Goal: Information Seeking & Learning: Learn about a topic

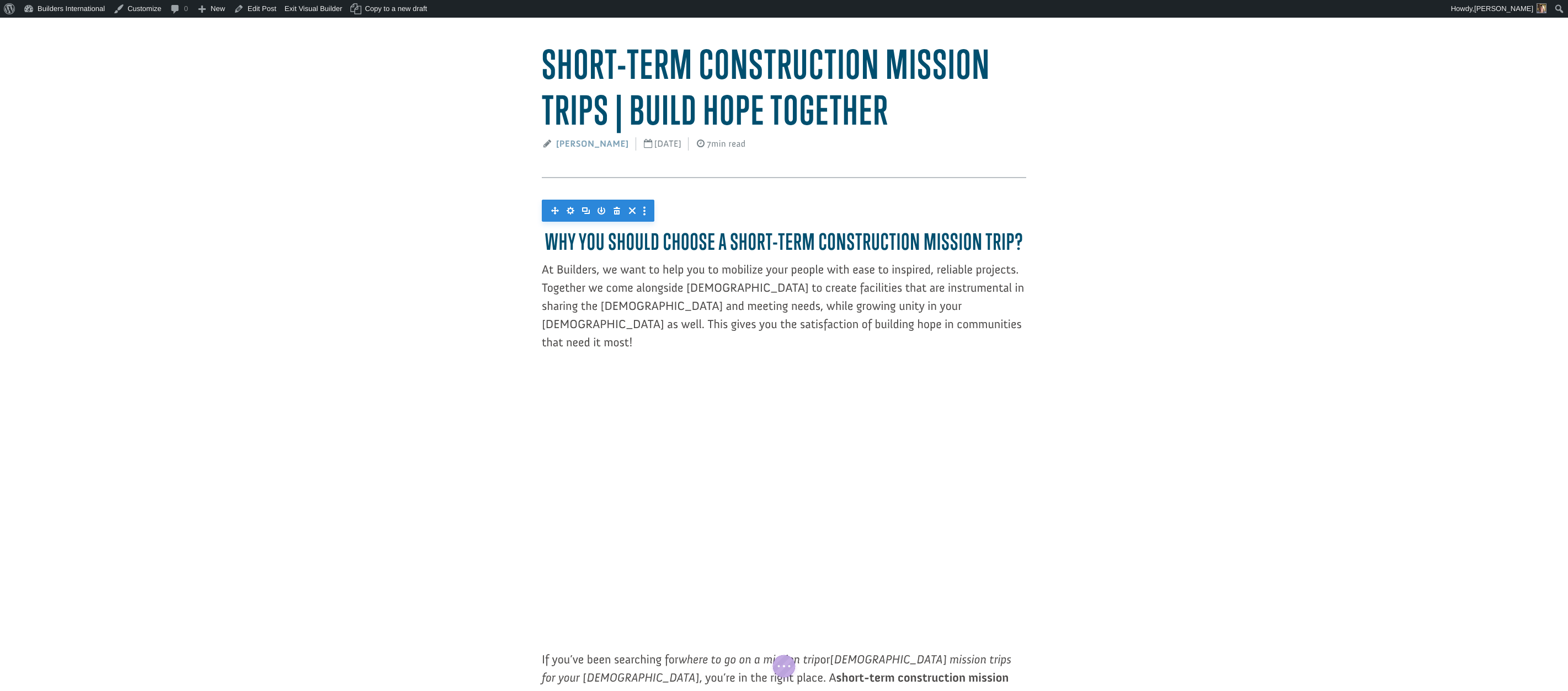
scroll to position [82, 0]
click at [46, 14] on link "Builders International" at bounding box center [64, 9] width 90 height 17
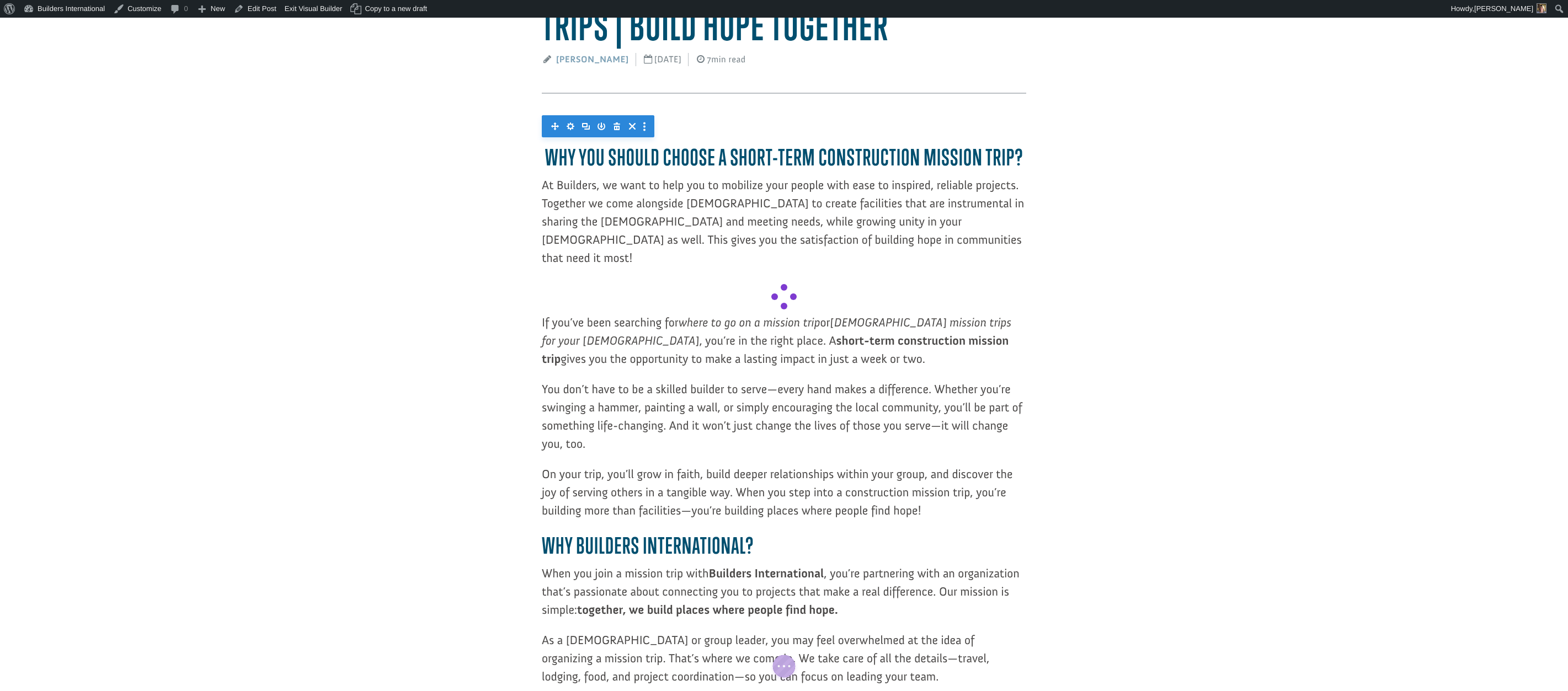
scroll to position [182, 0]
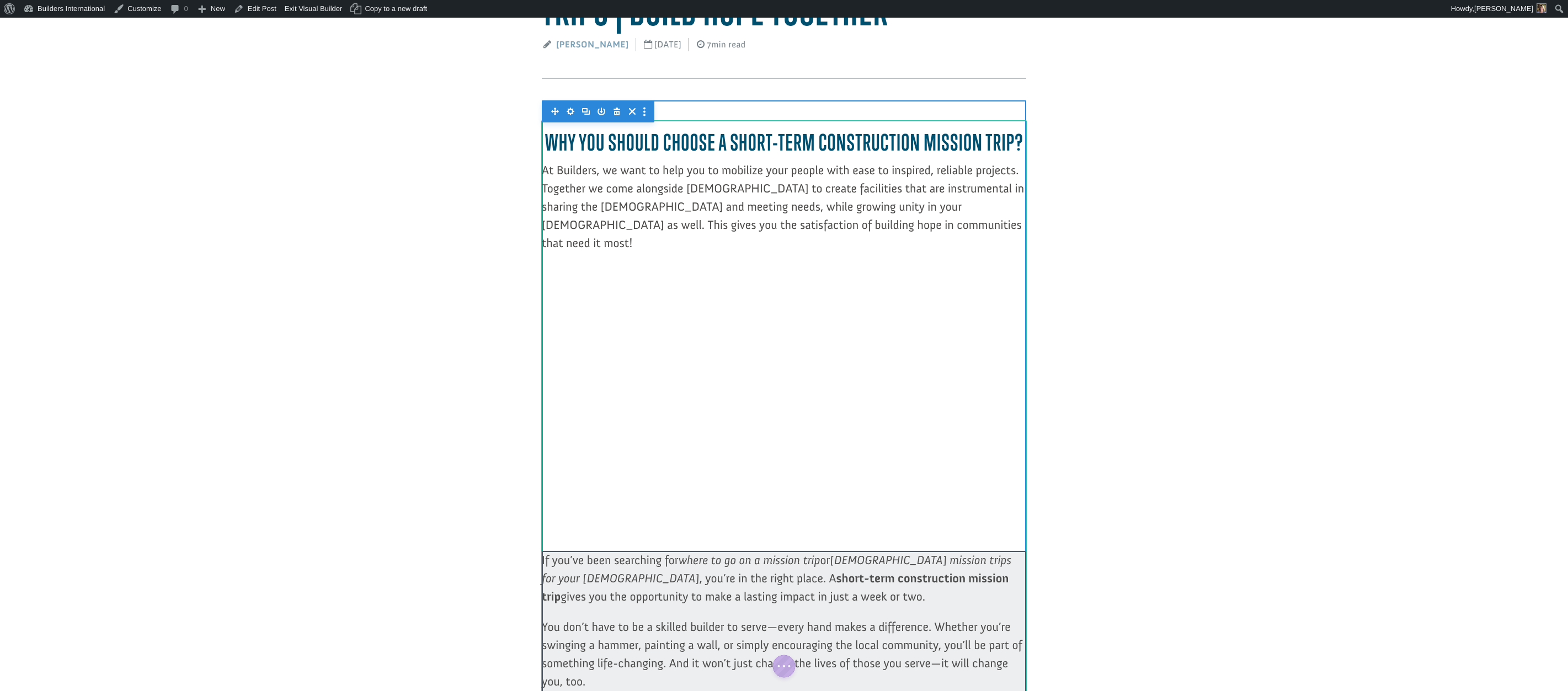
click at [780, 375] on div at bounding box center [783, 401] width 484 height 272
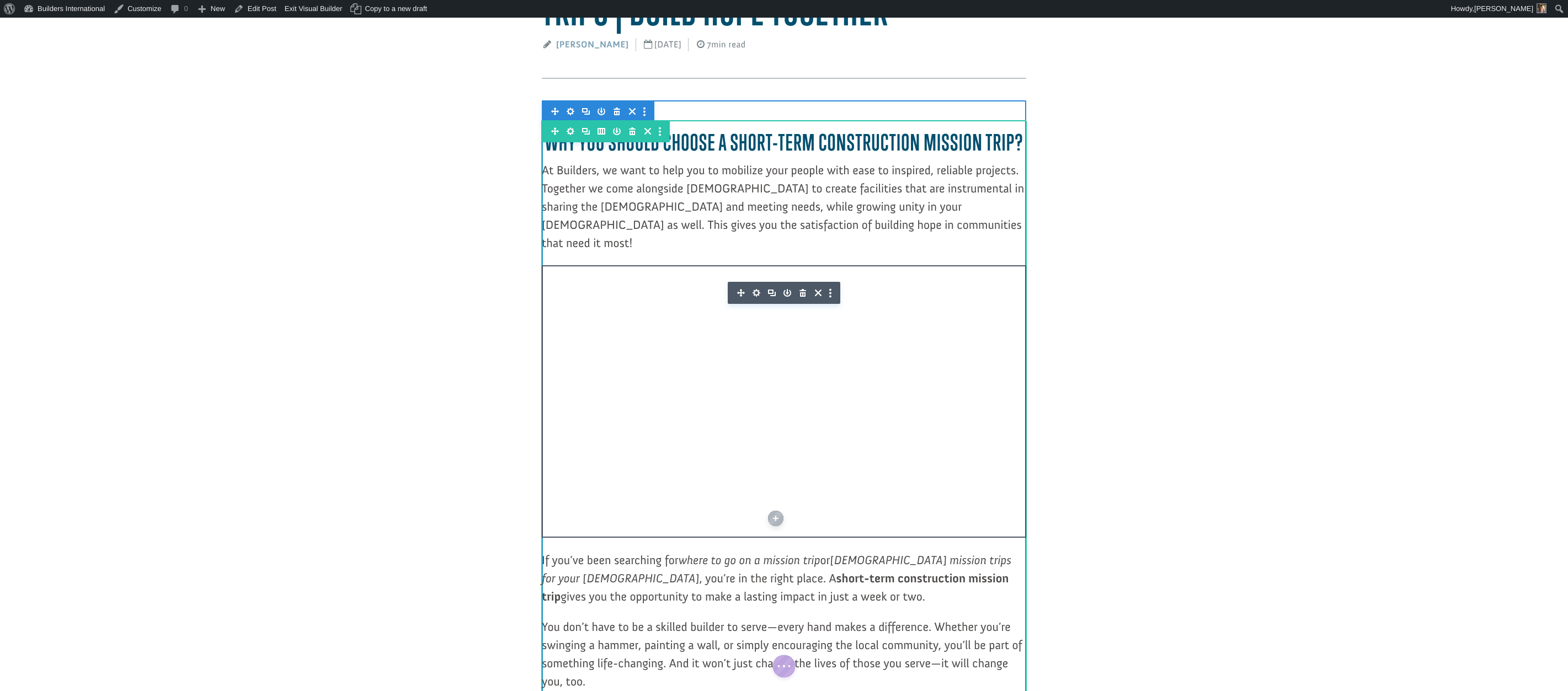
scroll to position [0, 0]
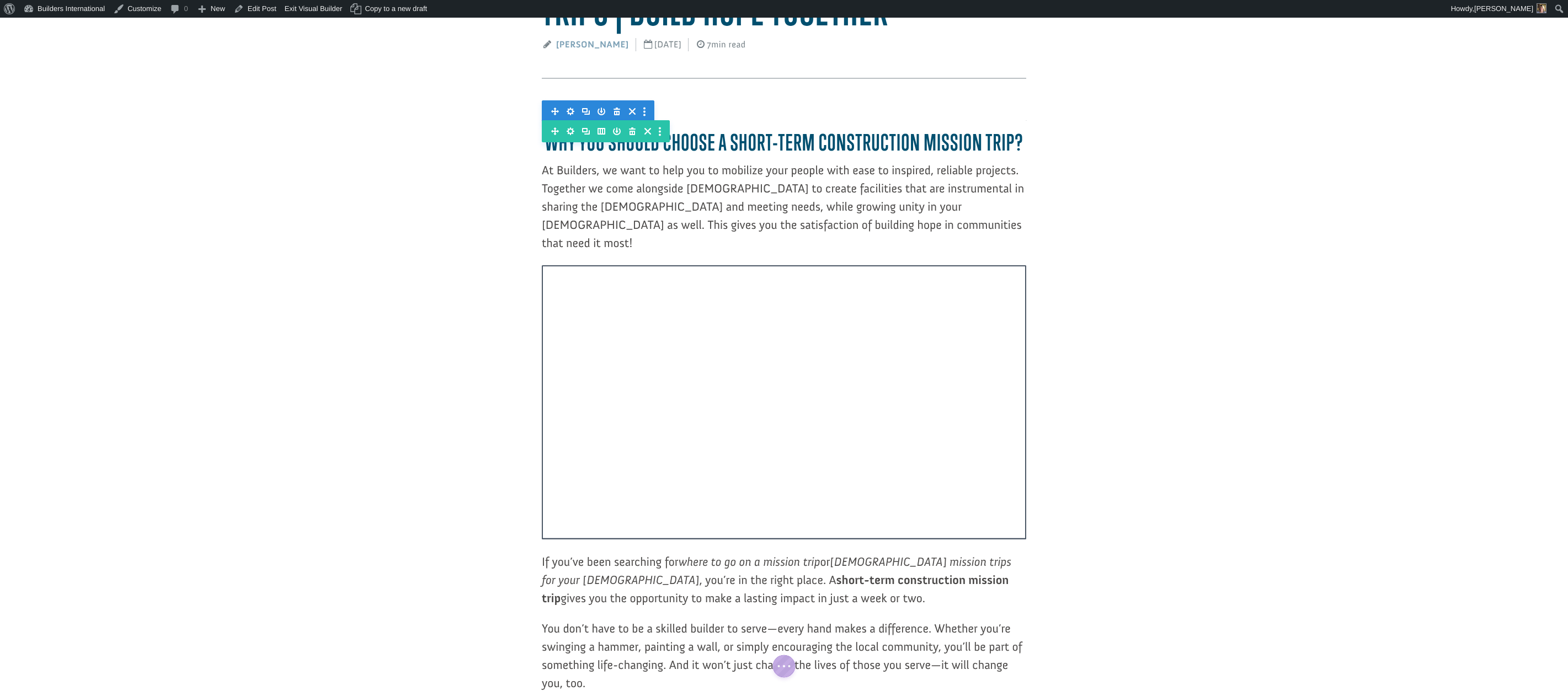
click at [557, 530] on div at bounding box center [783, 534] width 484 height 8
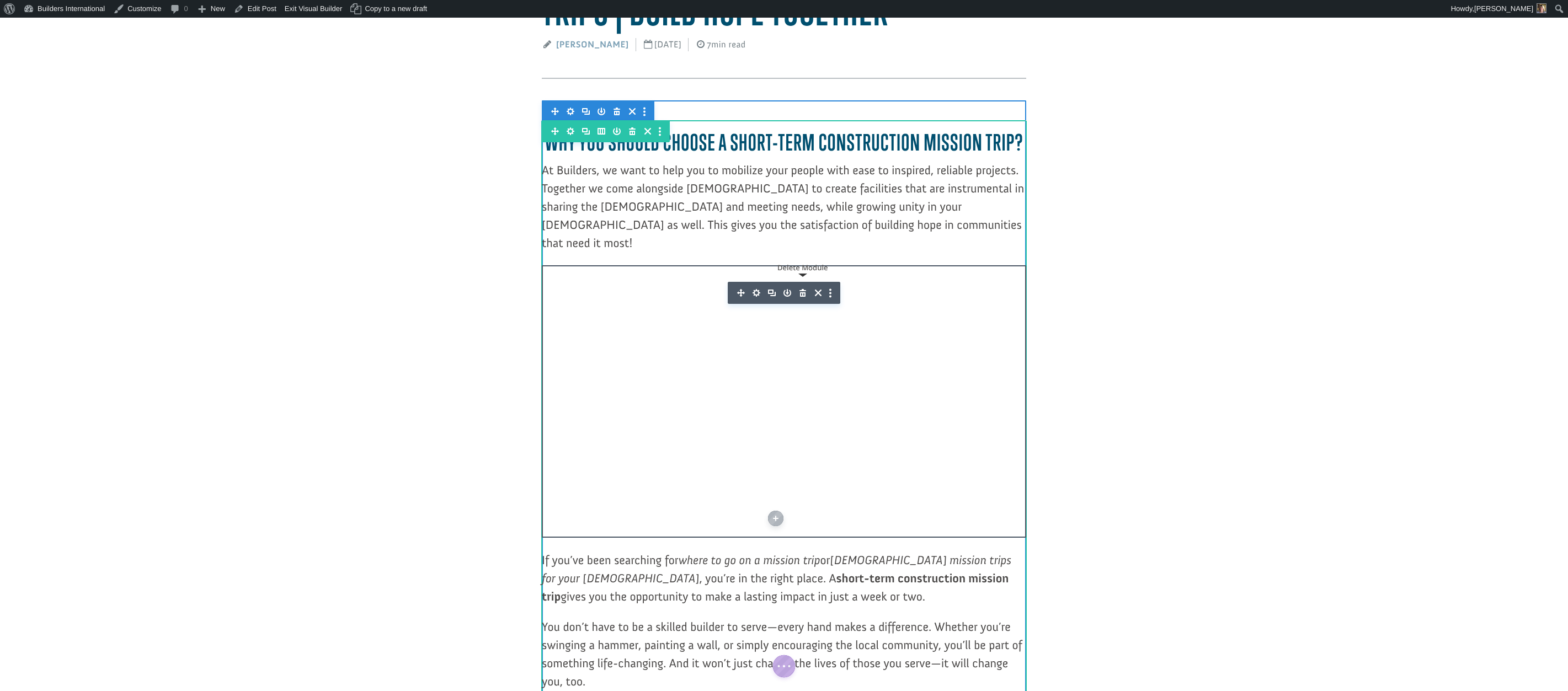
click at [803, 289] on icon "button" at bounding box center [803, 292] width 7 height 7
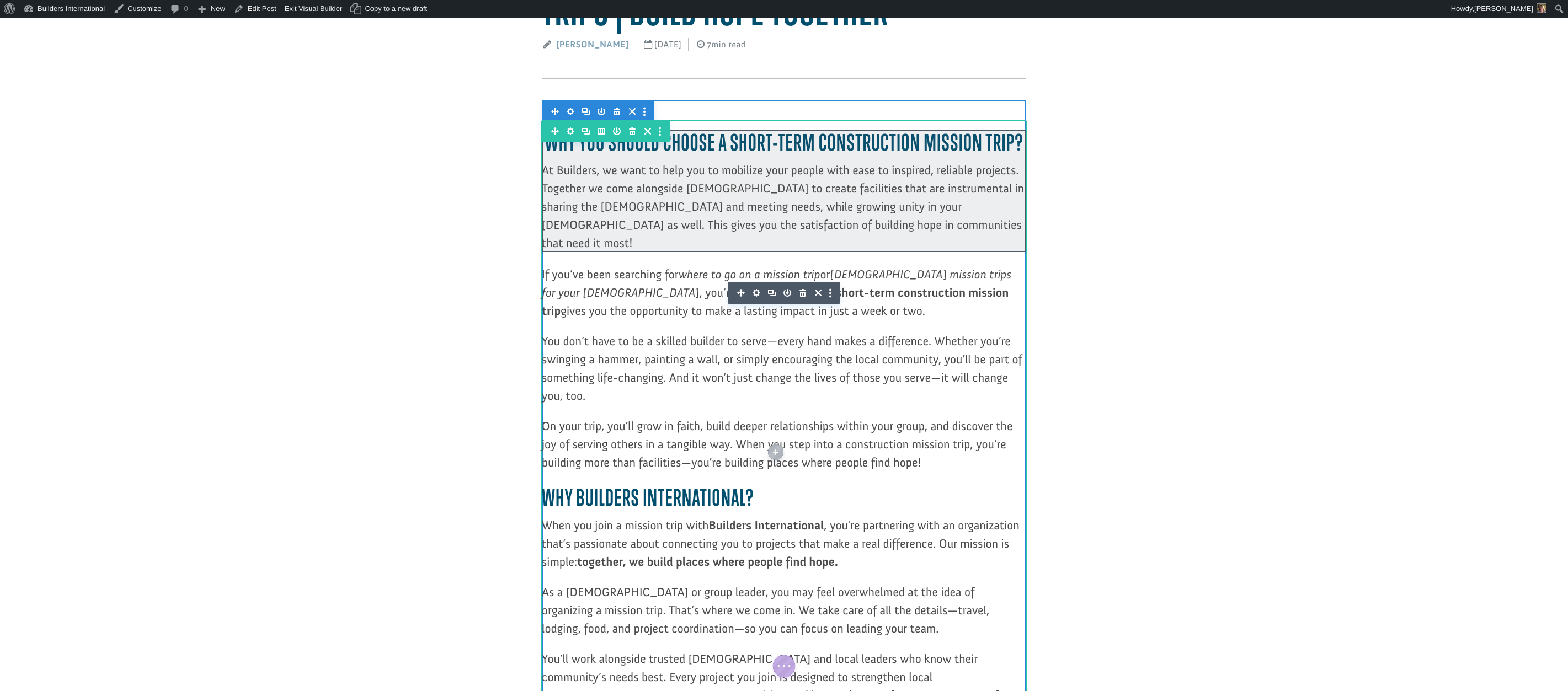
scroll to position [179, 0]
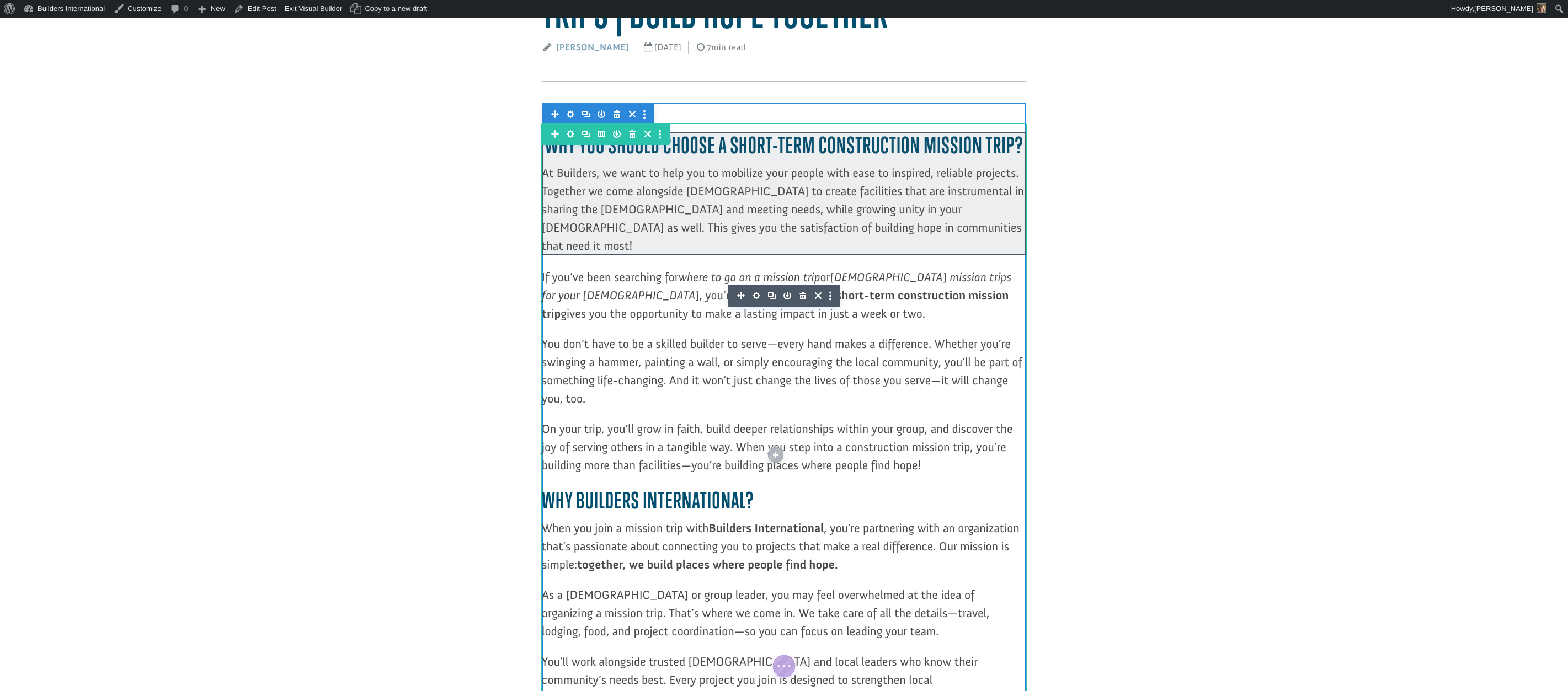
click at [902, 224] on div at bounding box center [783, 193] width 484 height 122
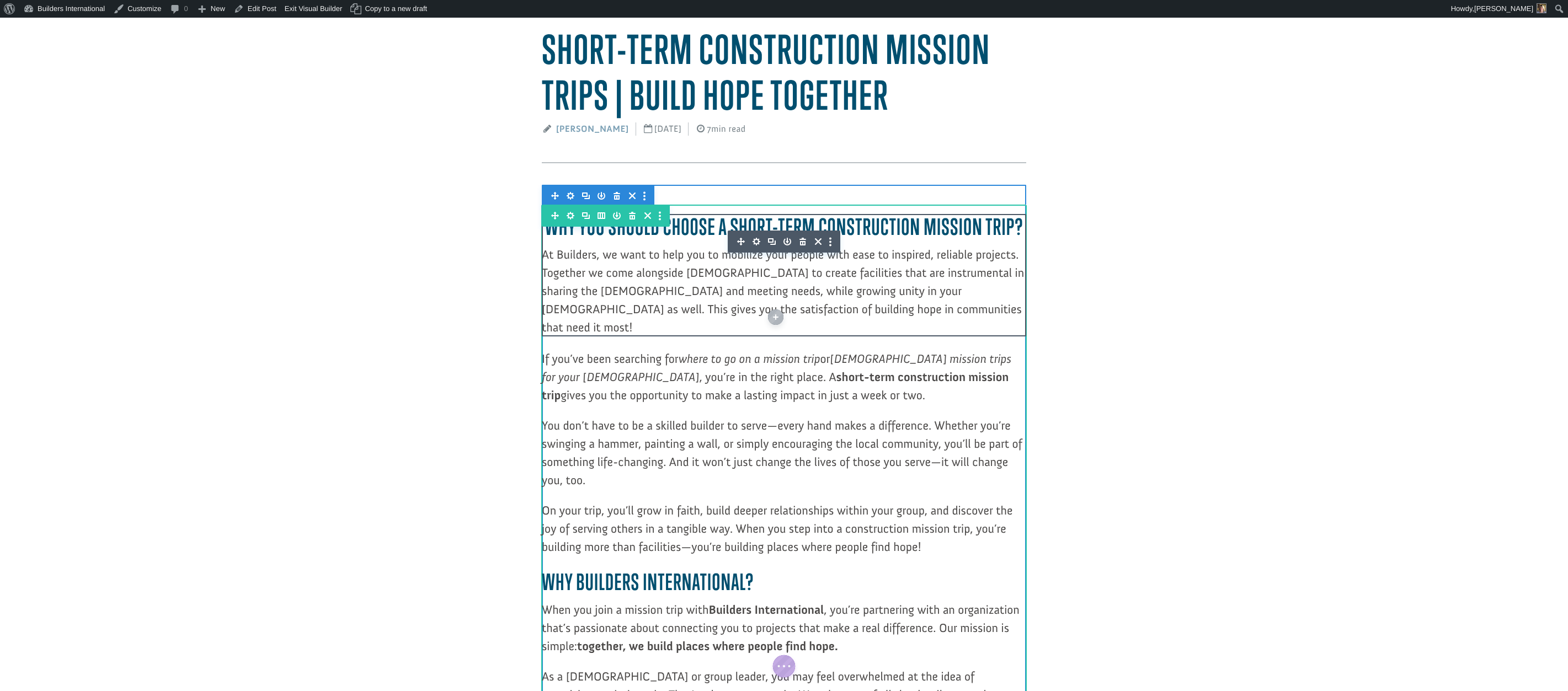
scroll to position [97, 0]
click at [900, 247] on p "At Builders, we want to help you to mobilize your people with ease to inspired,…" at bounding box center [783, 292] width 484 height 91
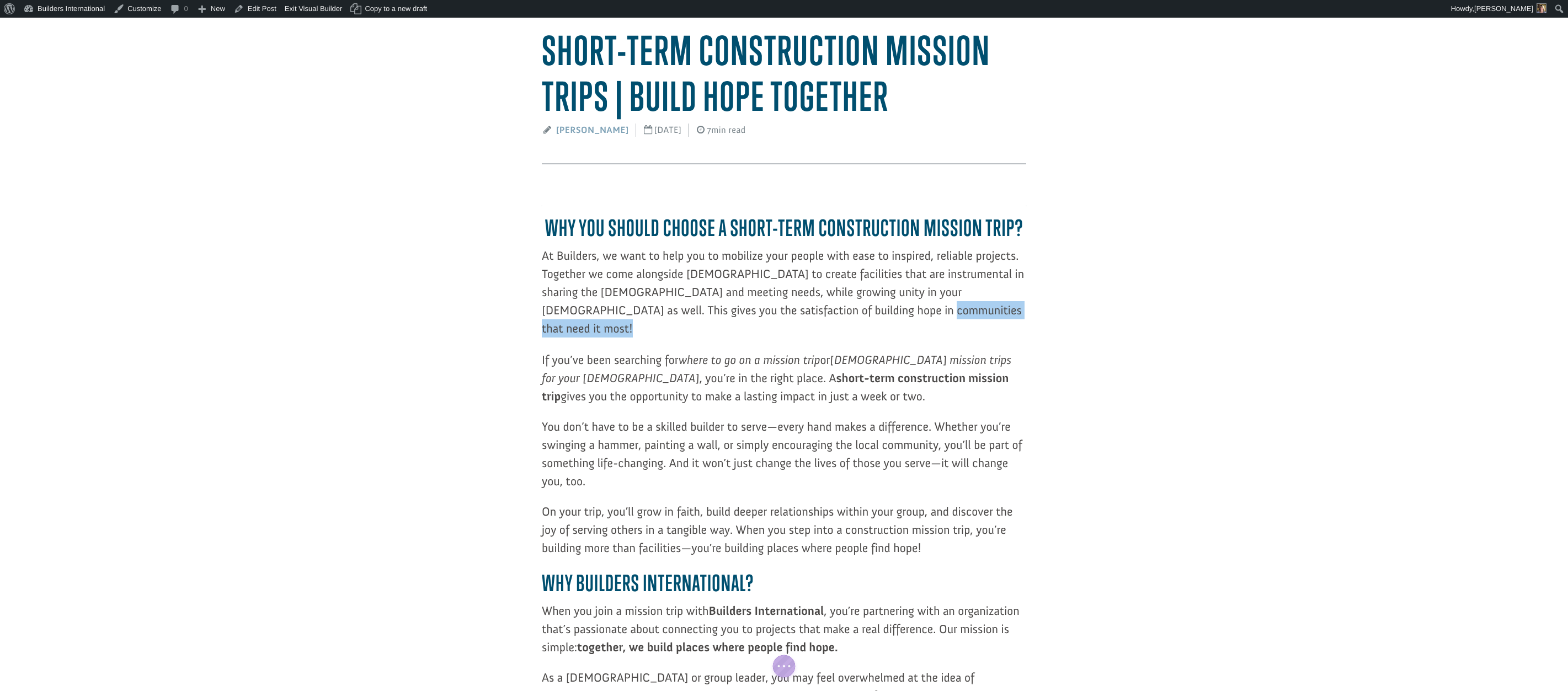
drag, startPoint x: 1063, startPoint y: 308, endPoint x: 1023, endPoint y: 302, distance: 40.4
click at [882, 281] on p "At Builders, we want to help you to mobilize your people with ease to inspired,…" at bounding box center [783, 292] width 484 height 91
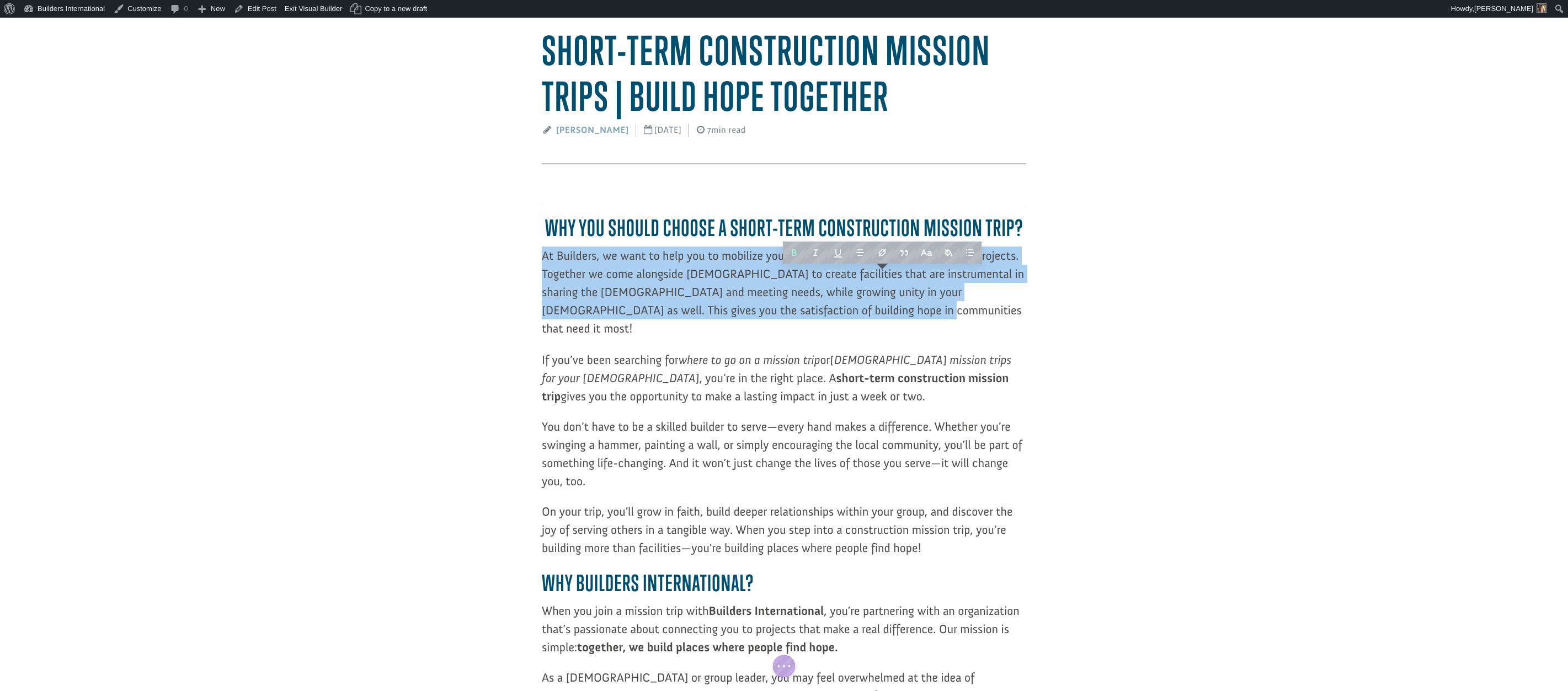
drag, startPoint x: 865, startPoint y: 306, endPoint x: 549, endPoint y: 240, distance: 322.8
click at [549, 240] on div "Why You Should Choose a Short-Term Construction Mission Trip? At Builders, we w…" at bounding box center [783, 276] width 484 height 122
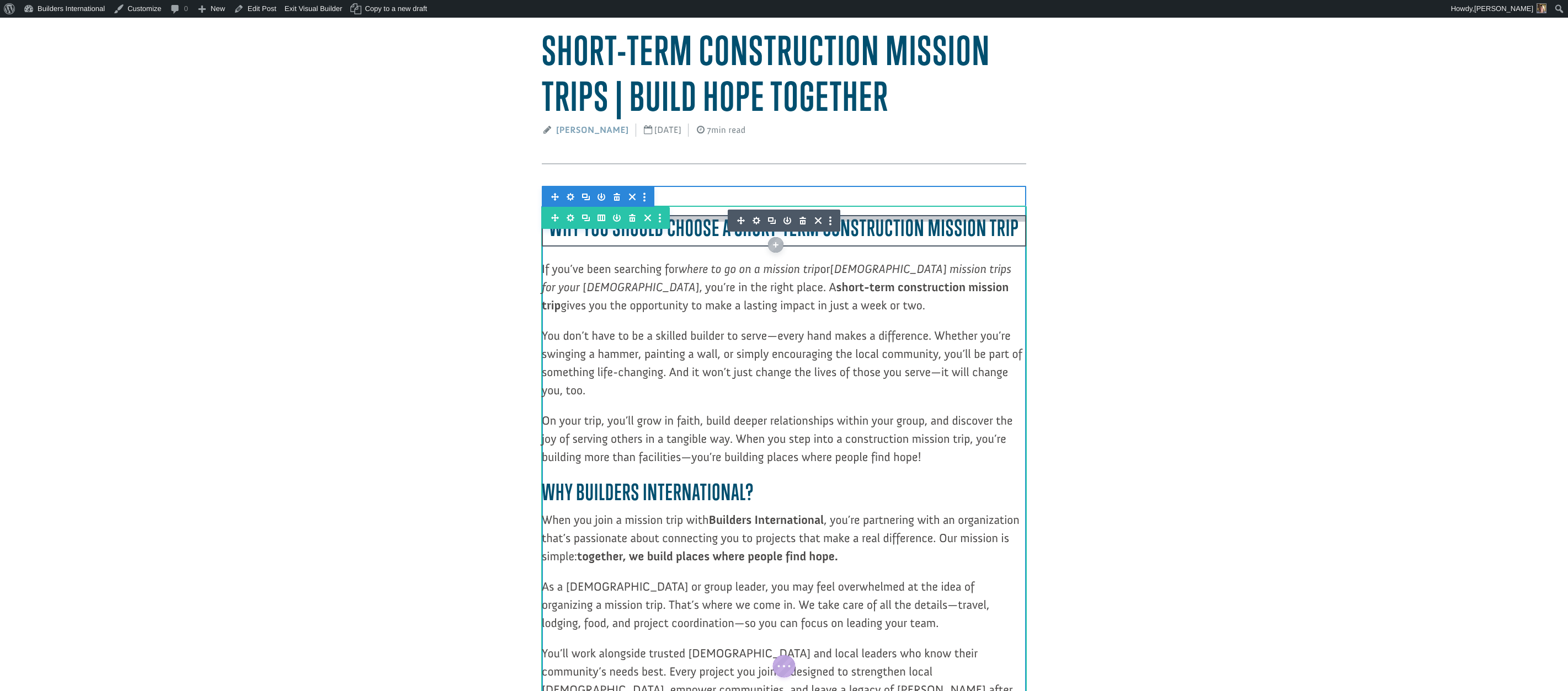
click at [1015, 223] on div at bounding box center [783, 220] width 484 height 8
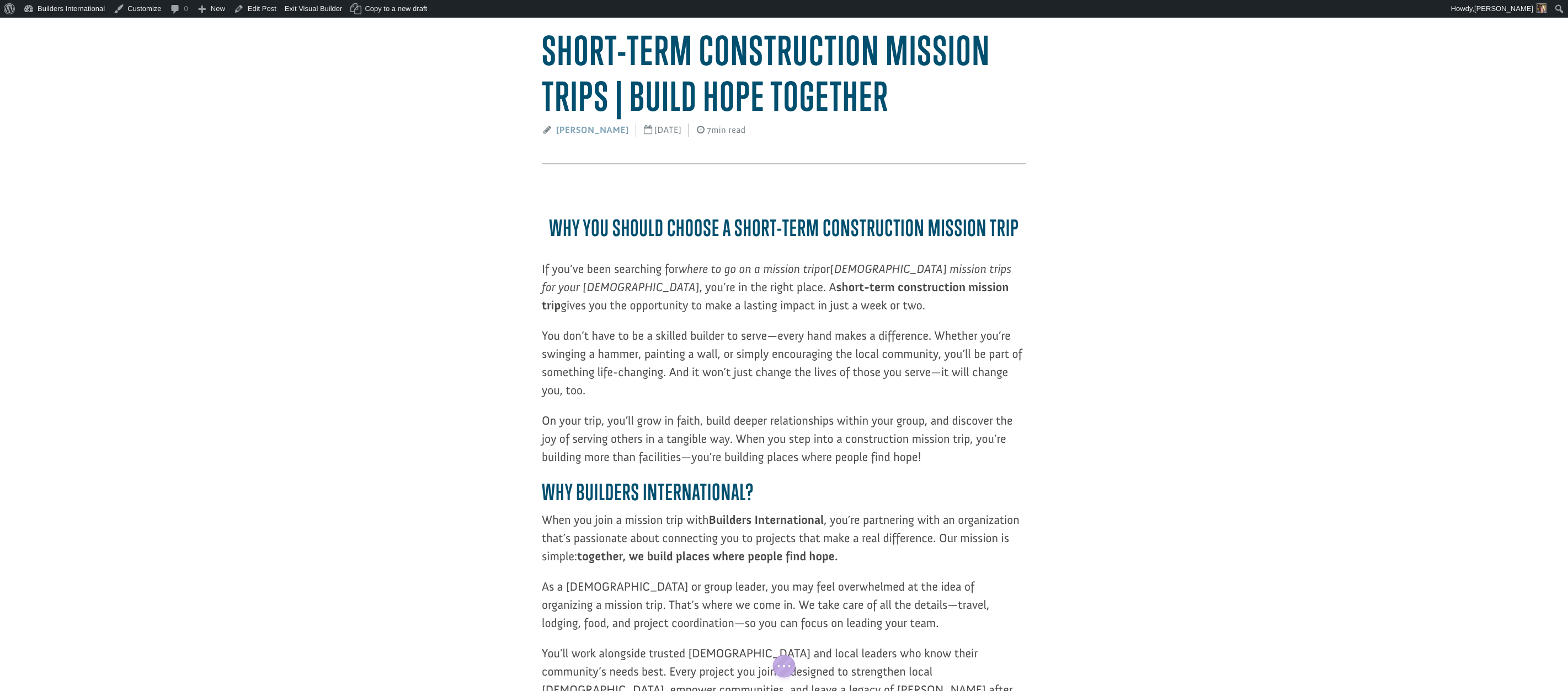
drag, startPoint x: 1199, startPoint y: 224, endPoint x: 1182, endPoint y: 224, distance: 17.0
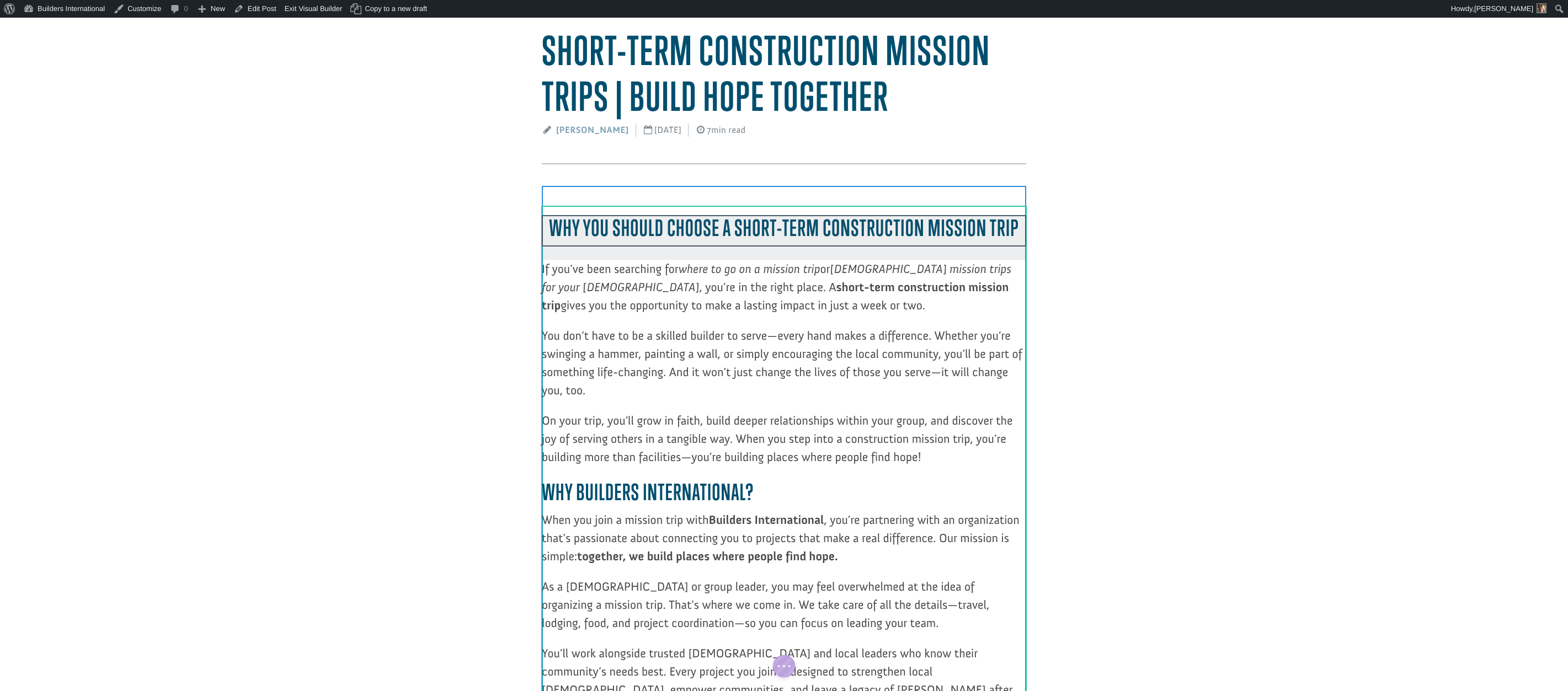
click at [807, 230] on div at bounding box center [783, 237] width 484 height 45
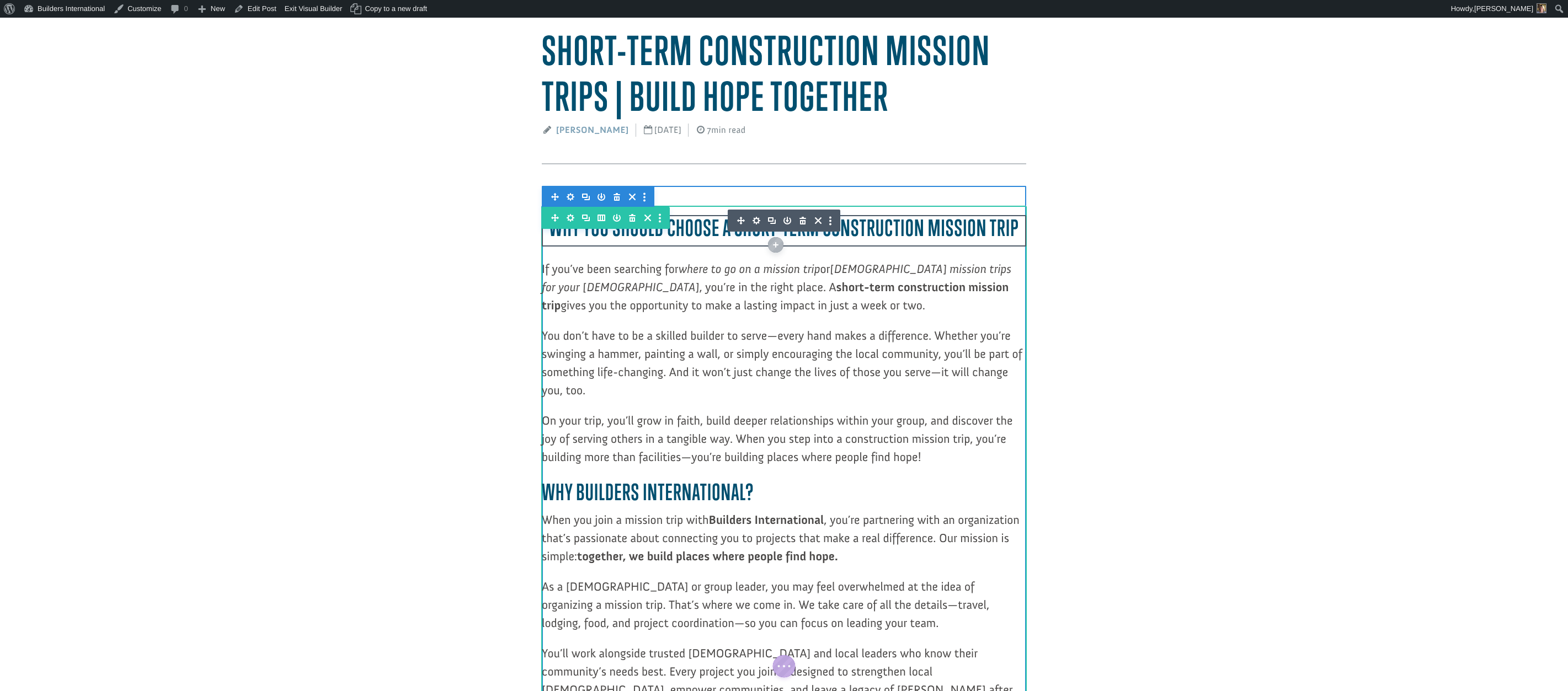
click at [754, 218] on icon "button" at bounding box center [756, 220] width 7 height 7
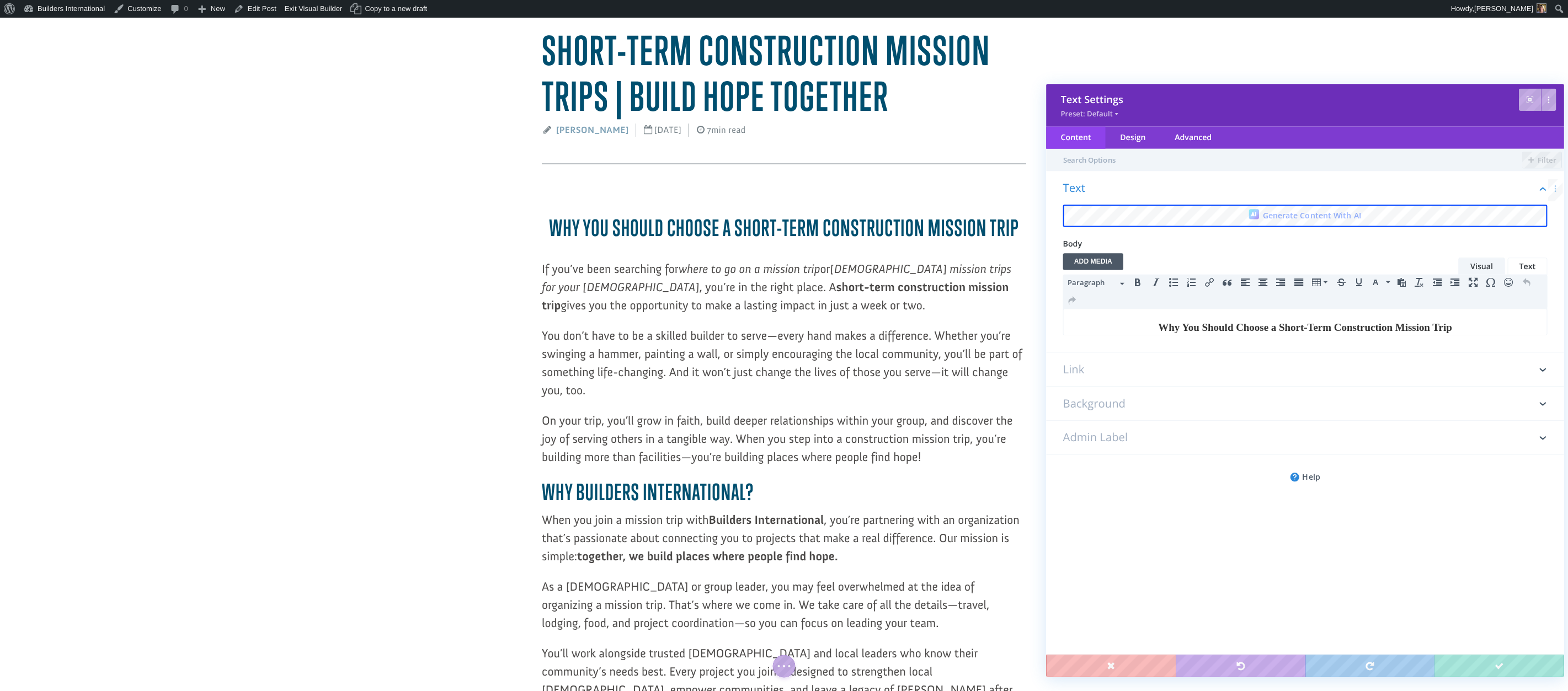
scroll to position [0, 0]
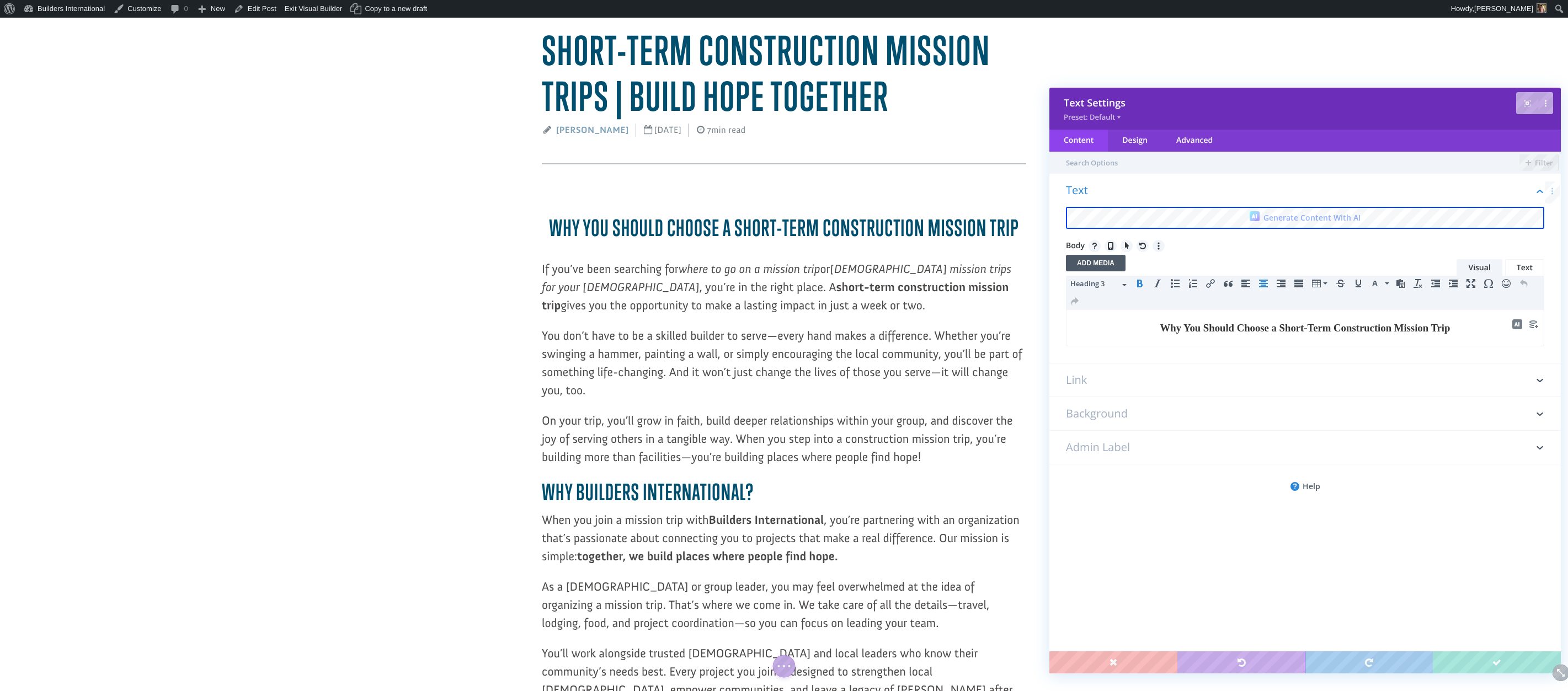
click at [1160, 327] on b "Why You Should Choose a Short-Term Construction Mission Trip" at bounding box center [1305, 328] width 290 height 11
click at [1245, 279] on icon "Align left" at bounding box center [1246, 283] width 9 height 9
click at [1418, 320] on h3 "Why You Should Choose a Short-Term Construction Mission Trip" at bounding box center [1305, 328] width 465 height 15
click at [1425, 318] on html "Why You Should Choose a Short-Term Construction Mission Trip" at bounding box center [1305, 328] width 477 height 36
click at [1422, 322] on h3 "Why You Should Choose a Short-Term Construction Mission Trip" at bounding box center [1305, 328] width 465 height 15
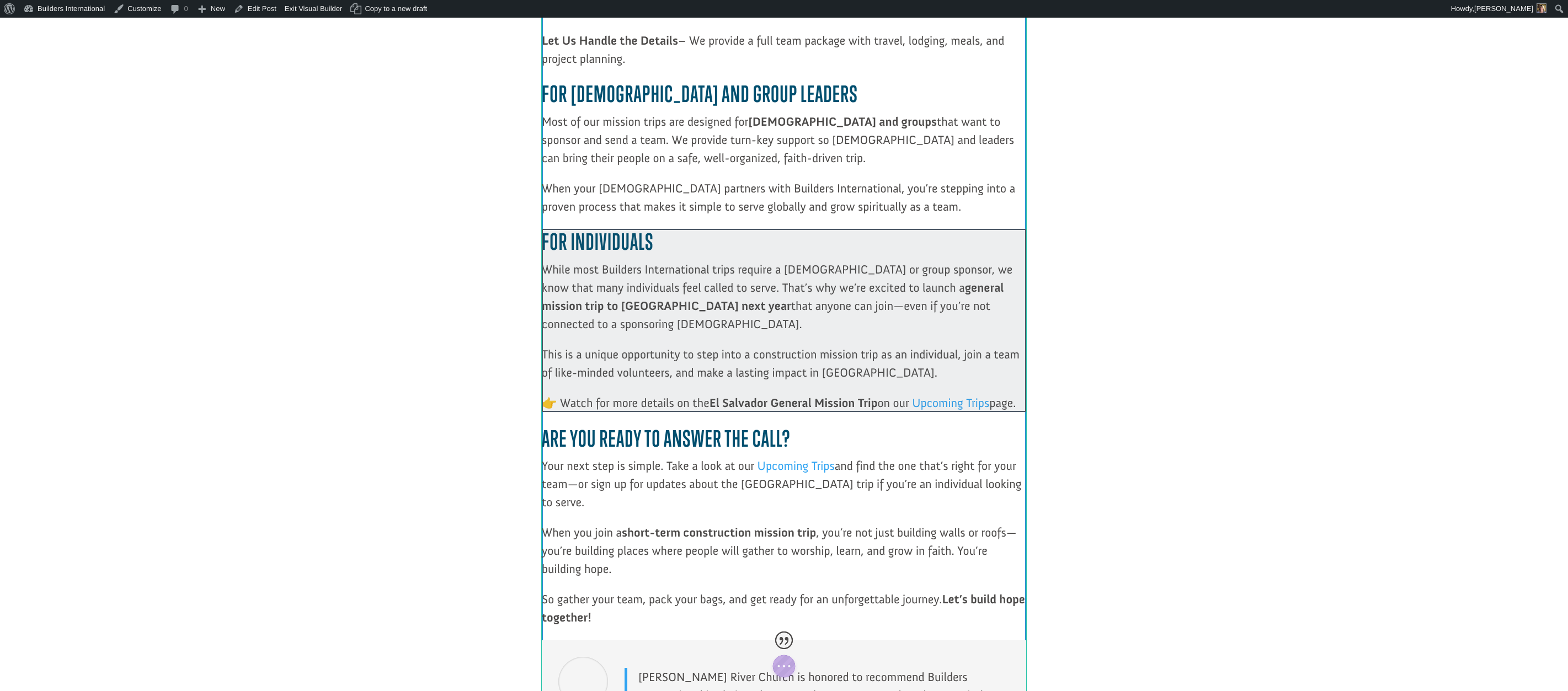
scroll to position [1330, 0]
click at [870, 312] on div at bounding box center [783, 319] width 484 height 183
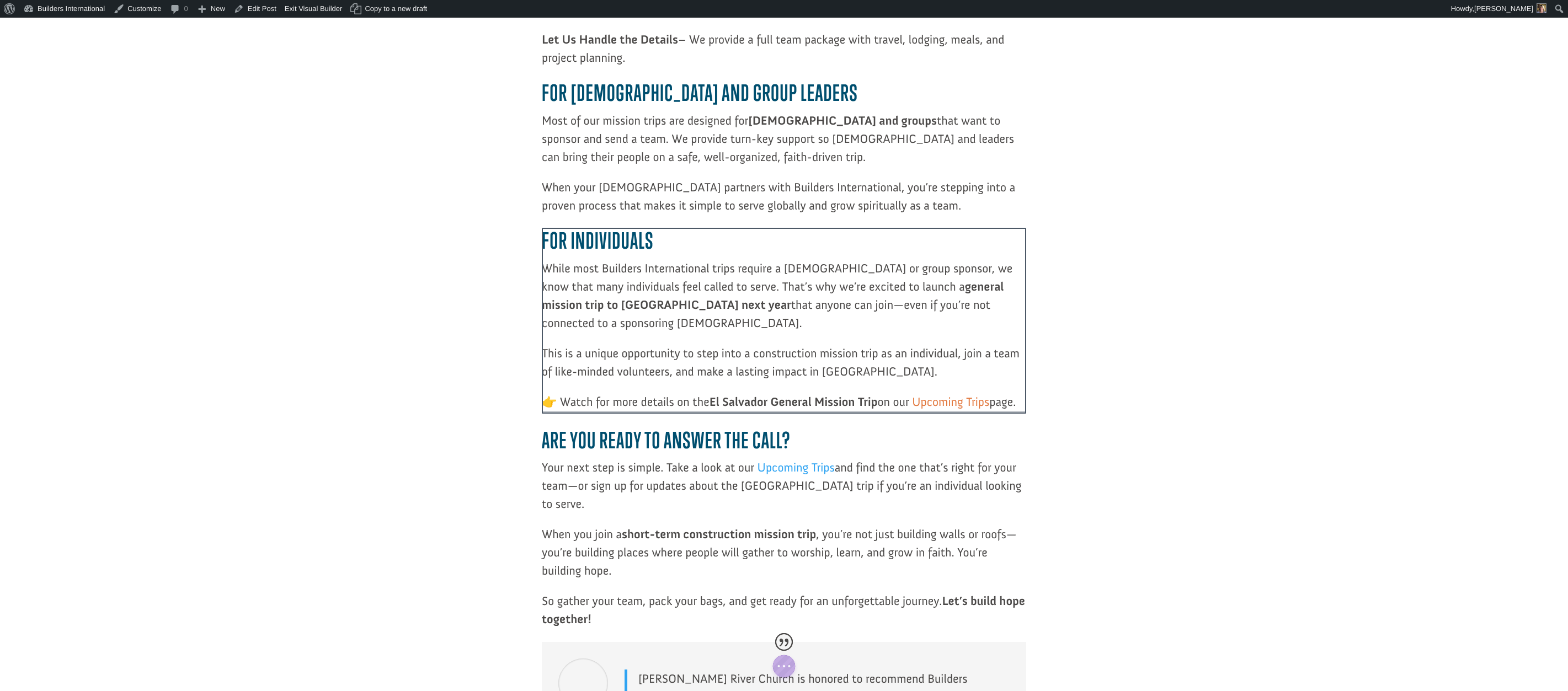
drag, startPoint x: 878, startPoint y: 343, endPoint x: 925, endPoint y: 344, distance: 47.0
click at [919, 404] on div at bounding box center [783, 408] width 484 height 8
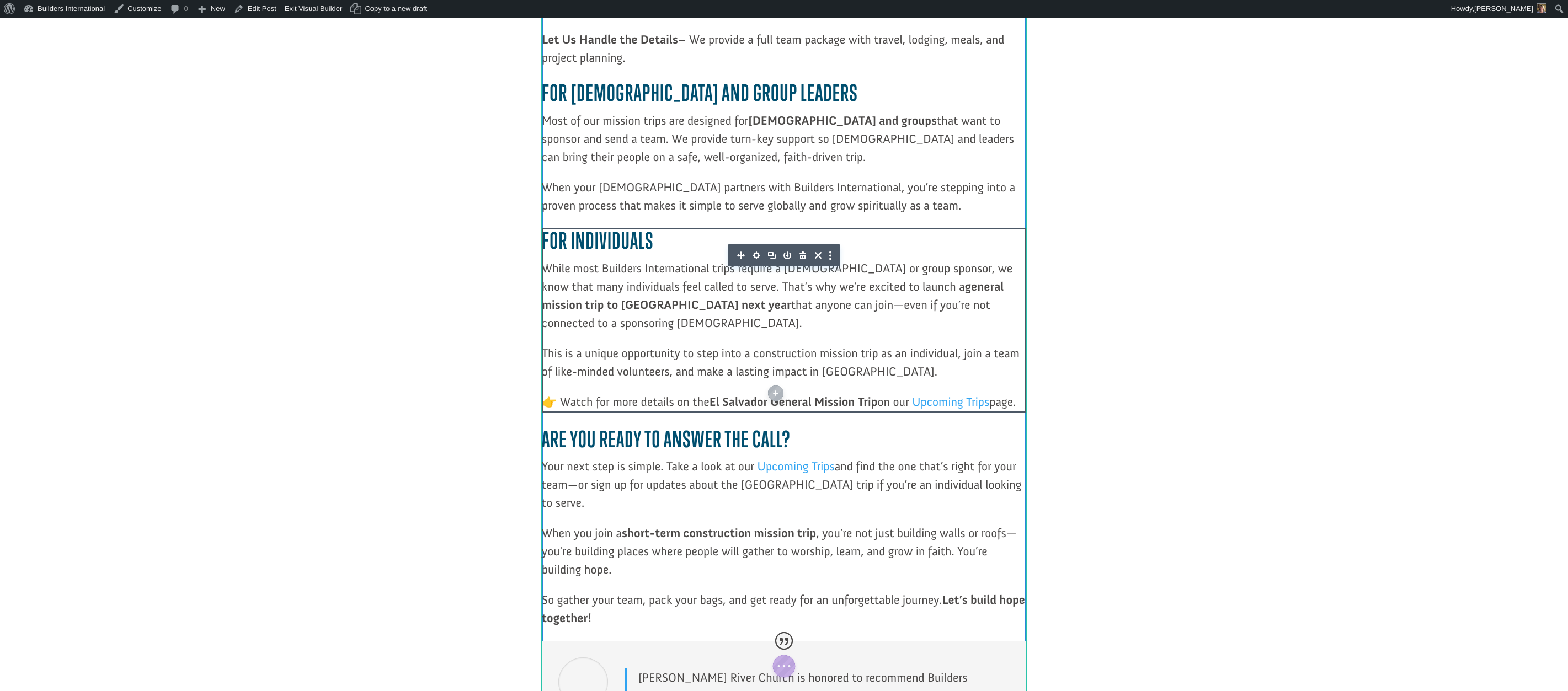
click at [873, 394] on b "El Salvador General Mission Trip" at bounding box center [793, 402] width 168 height 15
click at [877, 394] on b "El Salvador General Mission Trip" at bounding box center [793, 402] width 168 height 15
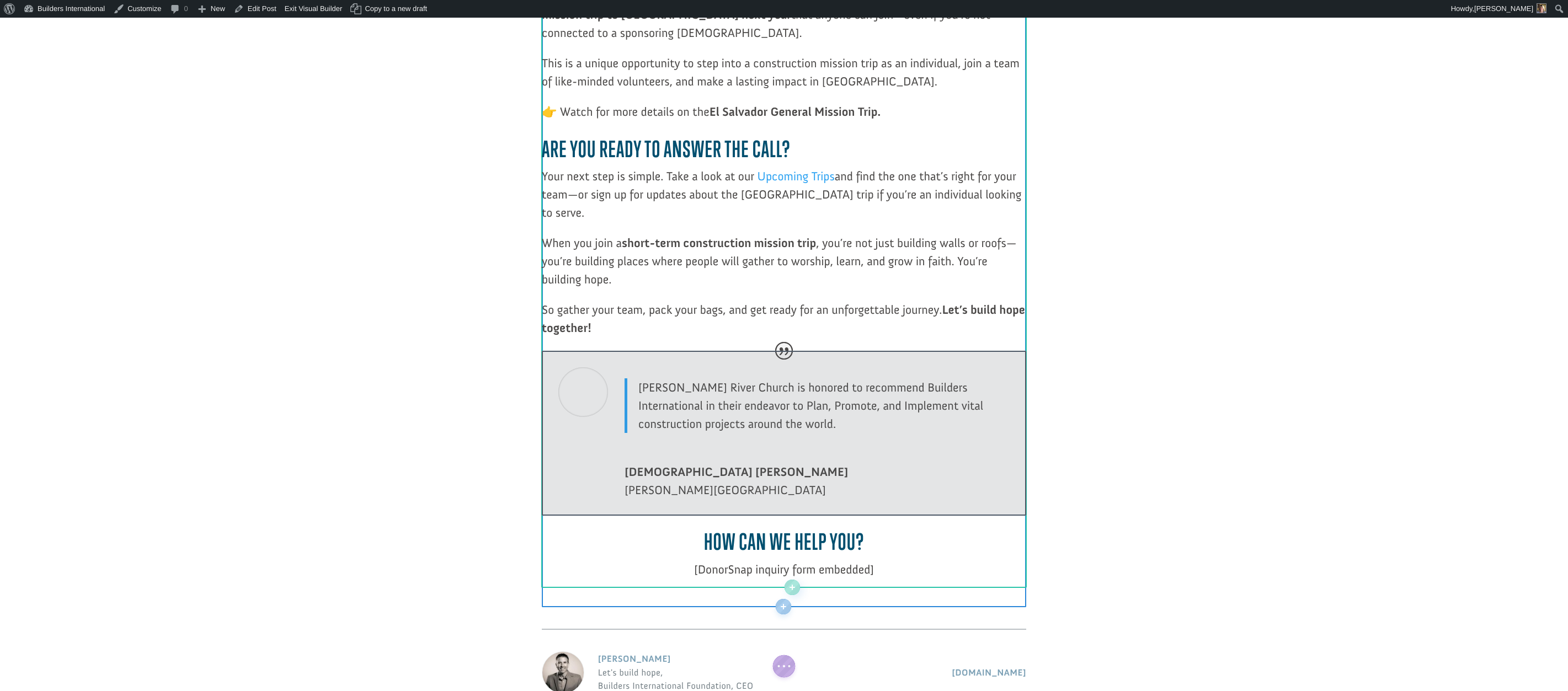
scroll to position [1616, 0]
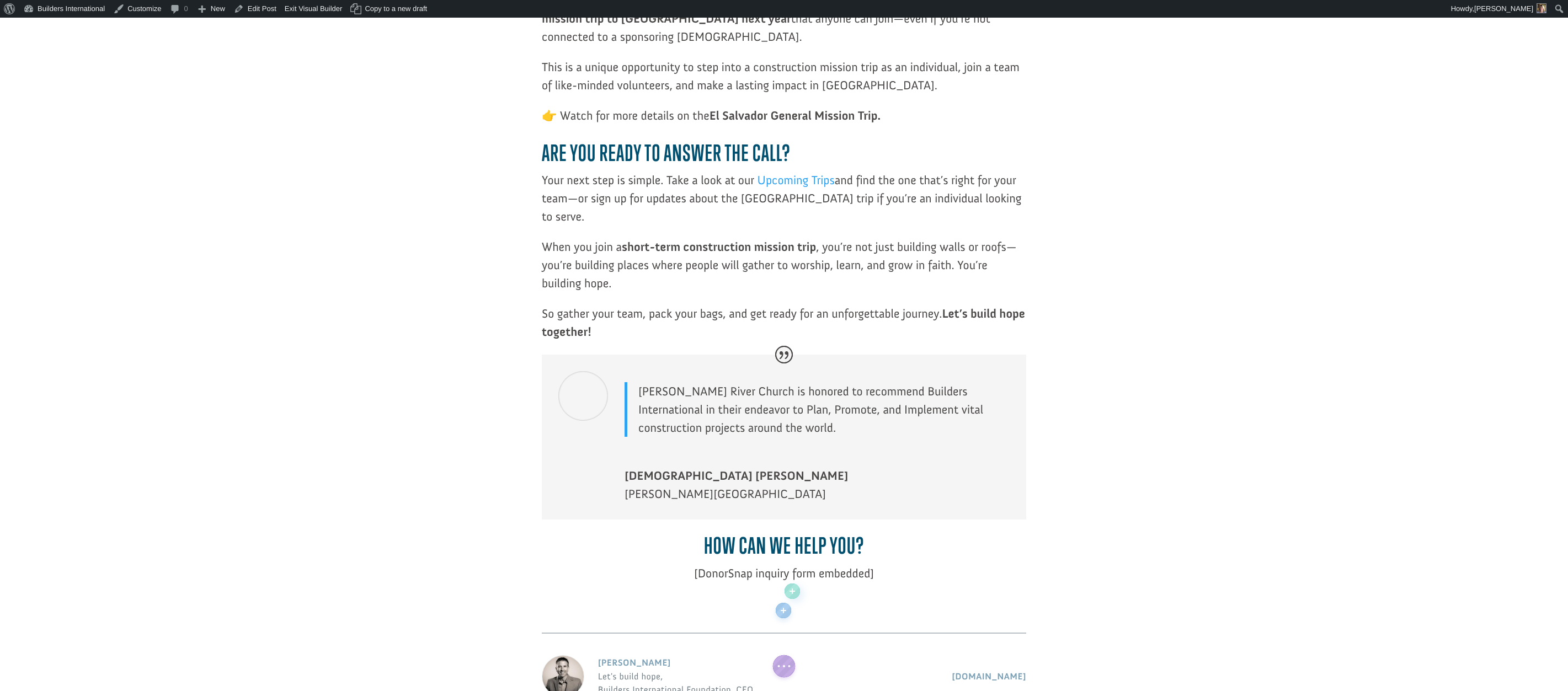
drag, startPoint x: 38, startPoint y: 189, endPoint x: 1332, endPoint y: 75, distance: 1299.0
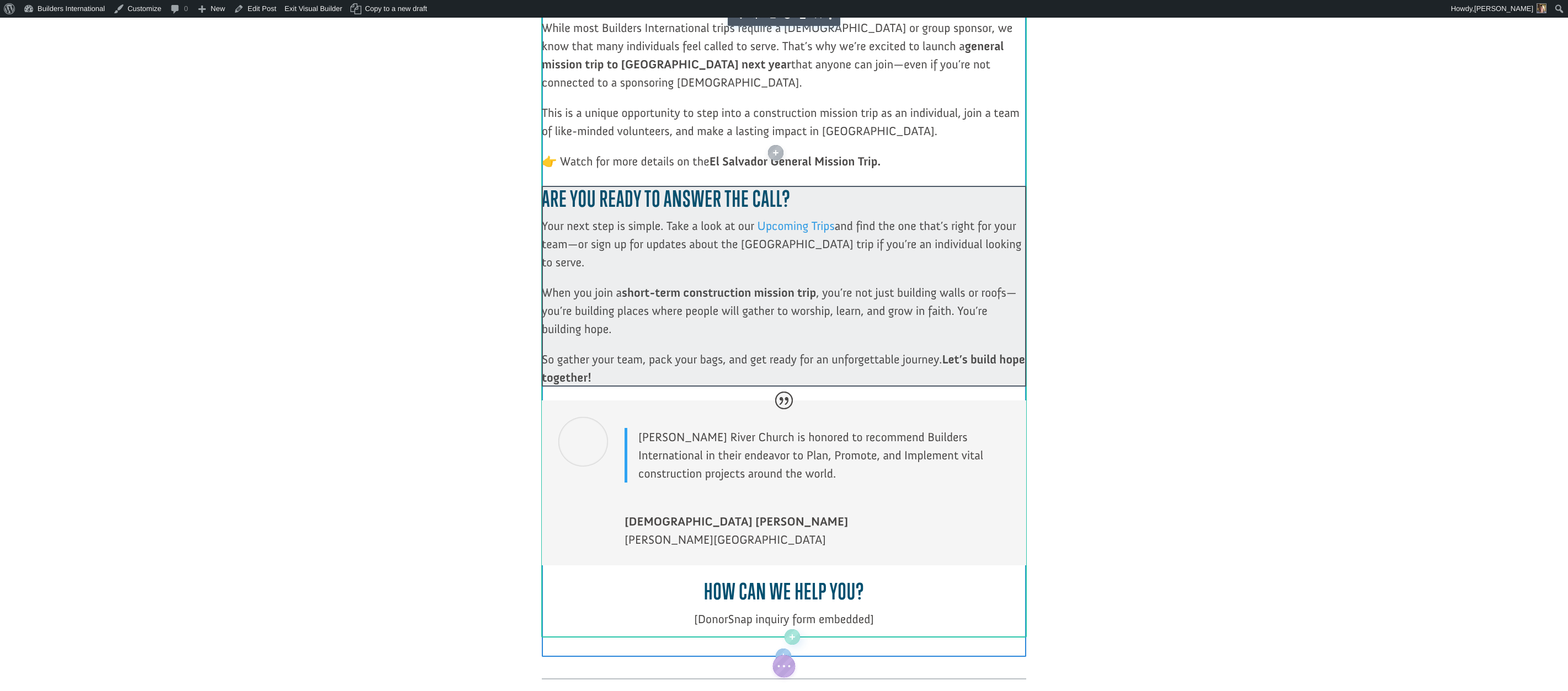
scroll to position [1566, 0]
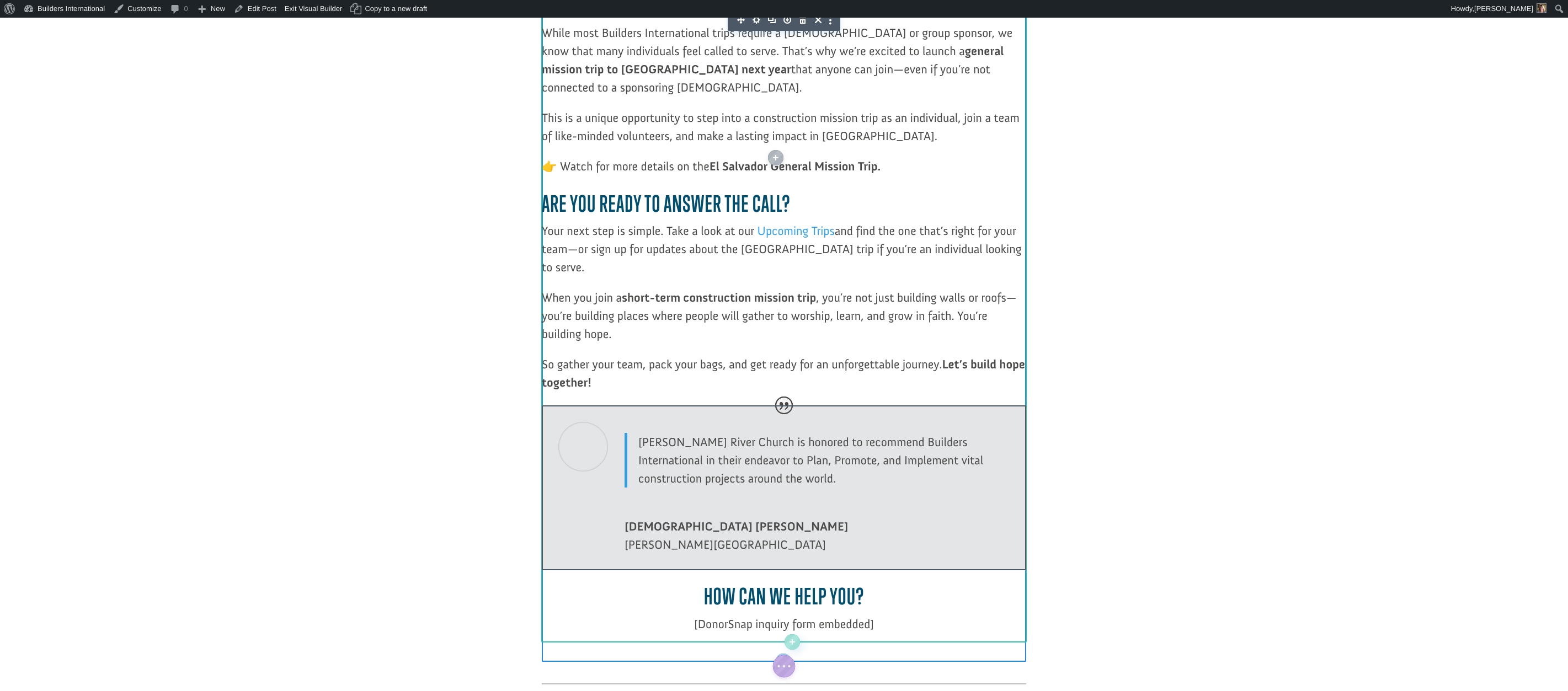
click at [834, 406] on div at bounding box center [783, 488] width 484 height 165
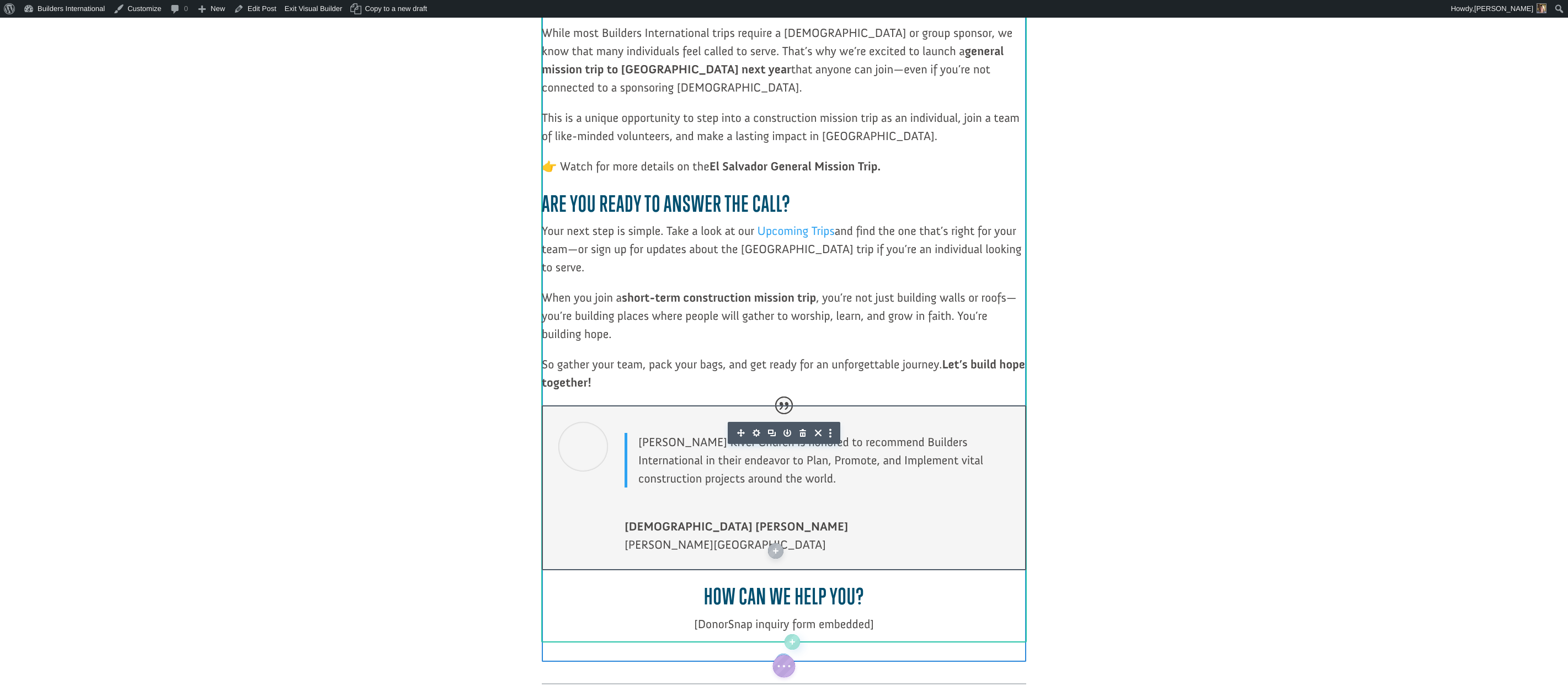
click at [802, 429] on icon "button" at bounding box center [803, 432] width 7 height 7
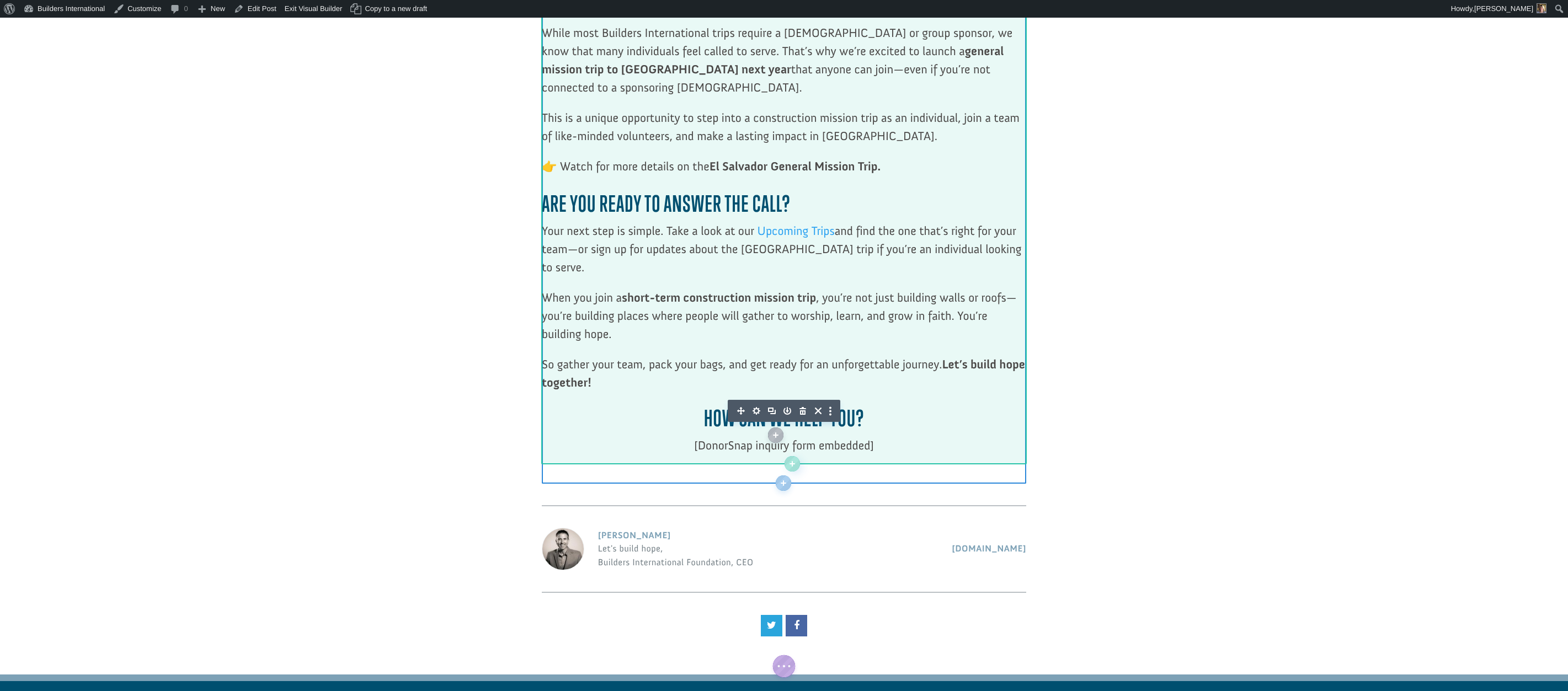
click at [801, 407] on icon "button" at bounding box center [803, 410] width 7 height 7
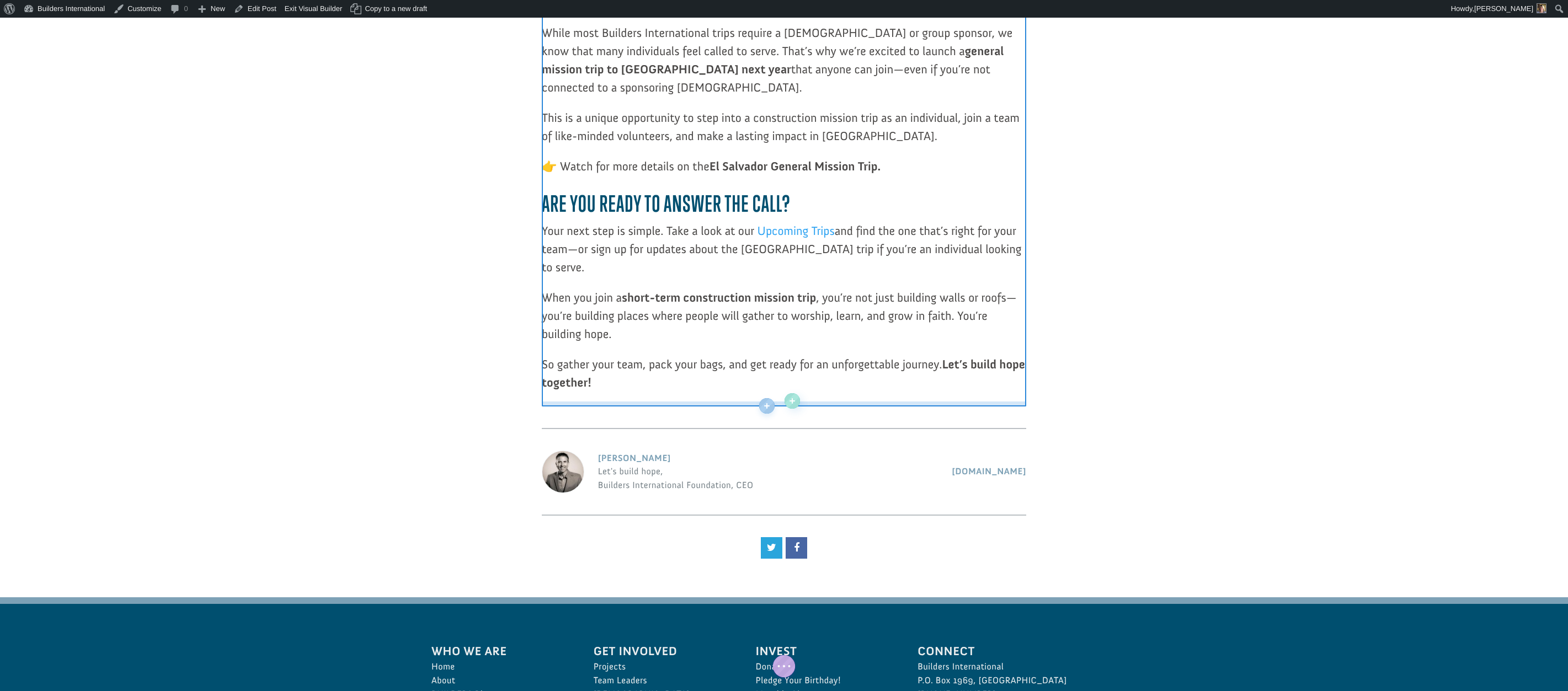
drag, startPoint x: 801, startPoint y: 336, endPoint x: 803, endPoint y: 322, distance: 14.1
click at [803, 397] on div at bounding box center [783, 401] width 484 height 8
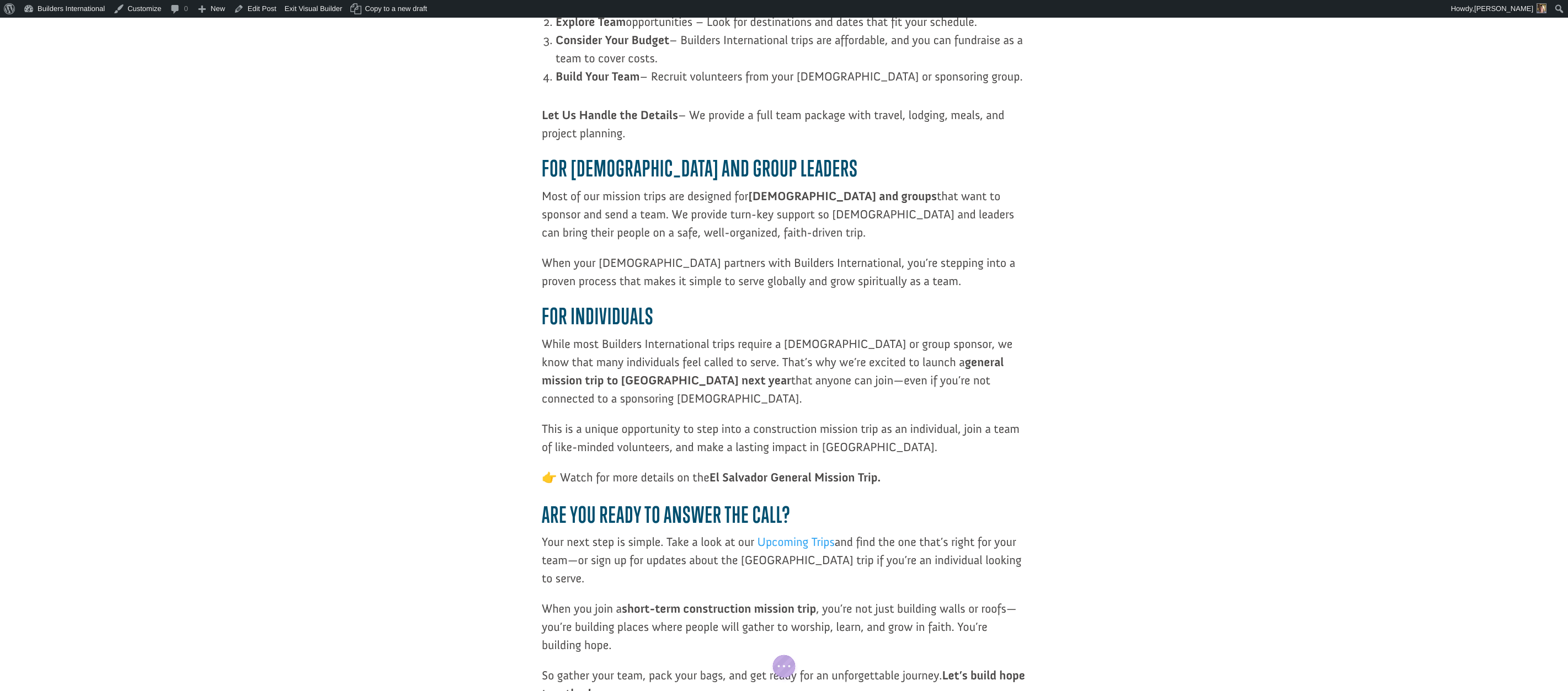
scroll to position [1254, 0]
click at [769, 502] on div at bounding box center [783, 603] width 484 height 201
click at [754, 526] on icon "button" at bounding box center [756, 529] width 7 height 7
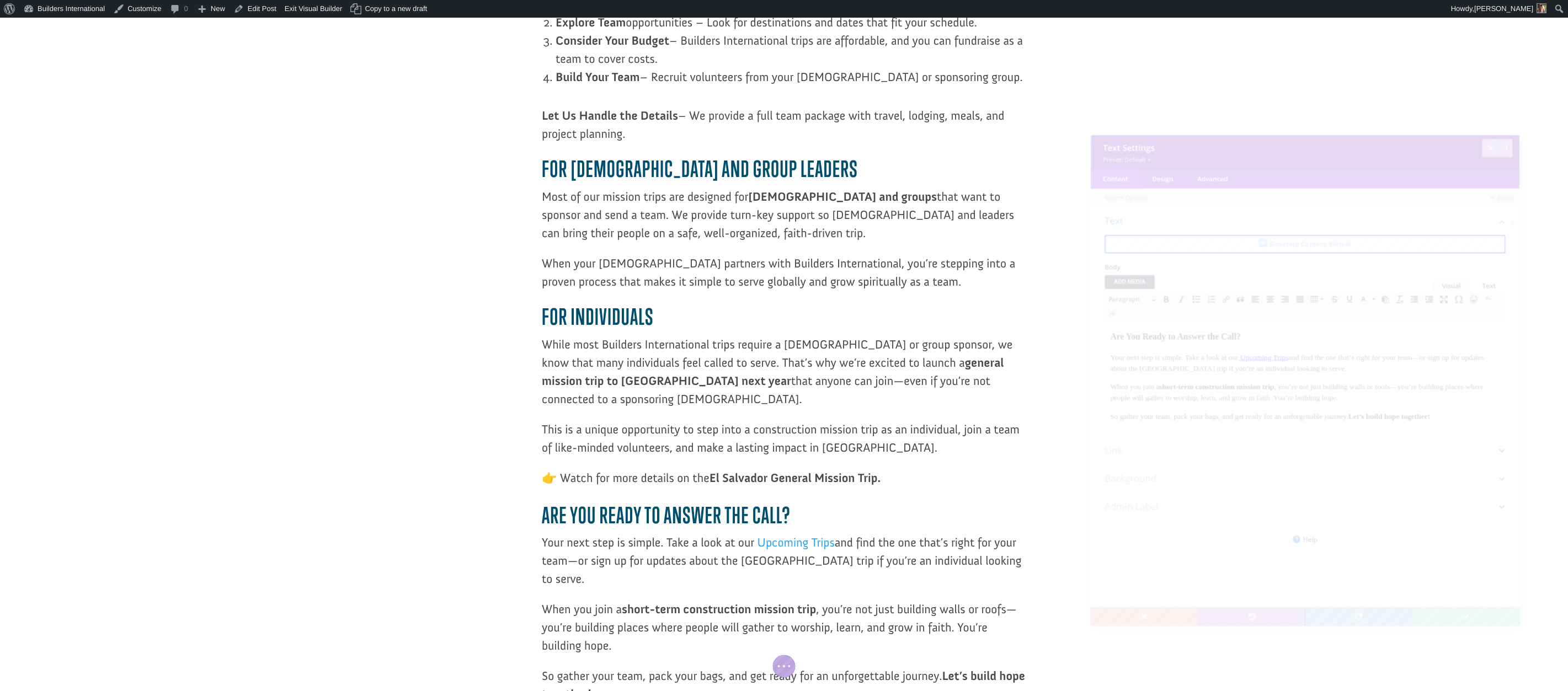
scroll to position [0, 0]
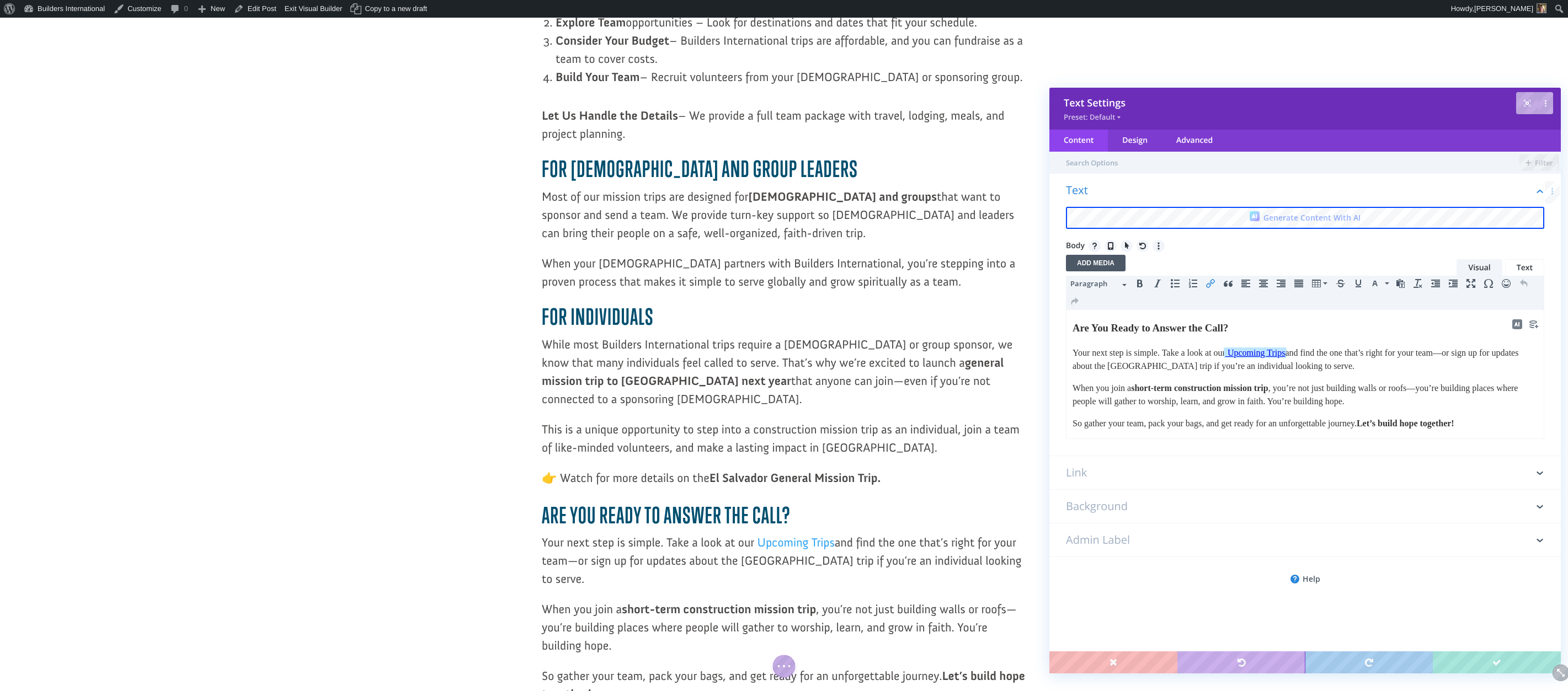
click at [1284, 353] on span "Upcoming Trips" at bounding box center [1256, 353] width 57 height 9
click at [1285, 351] on span "Upcoming Trips" at bounding box center [1256, 353] width 57 height 9
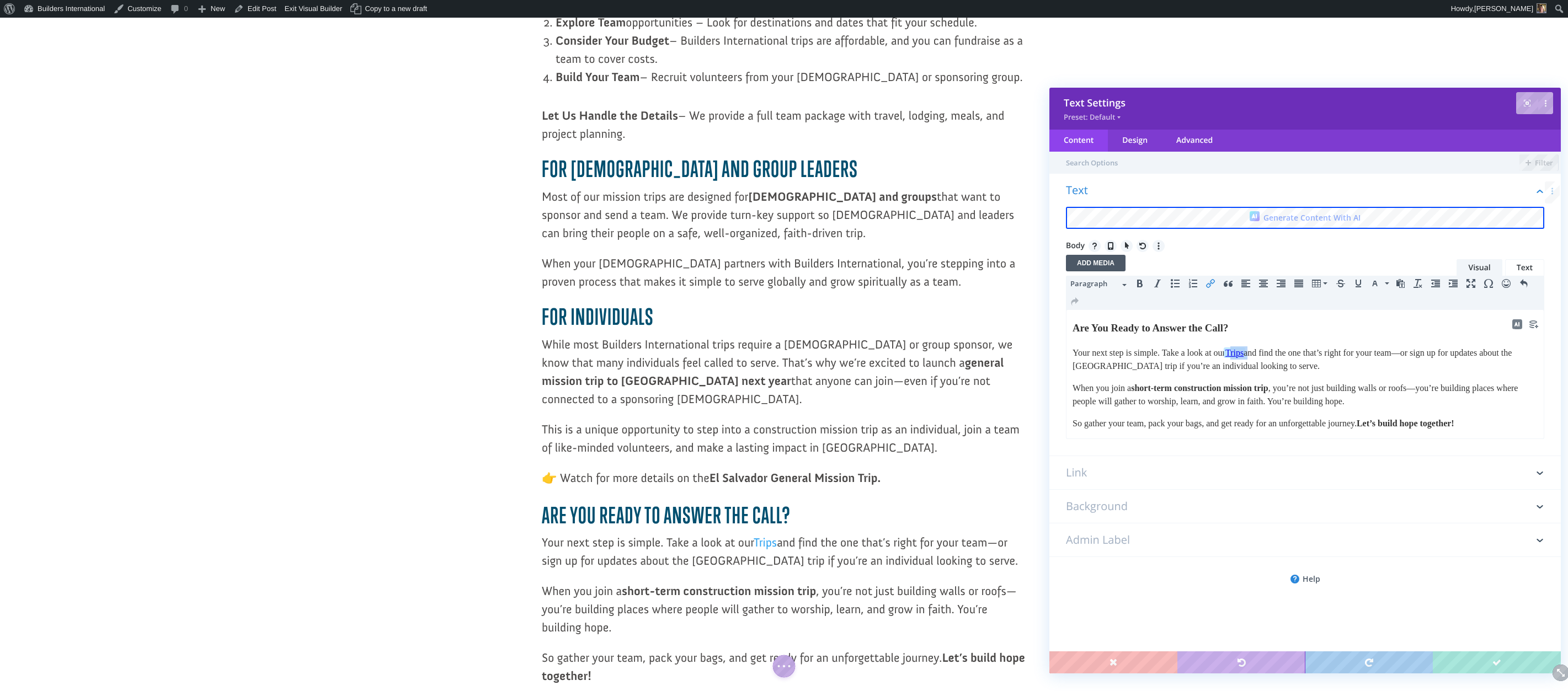
drag, startPoint x: 1241, startPoint y: 351, endPoint x: 1250, endPoint y: 349, distance: 9.2
click at [1262, 355] on p "Your next step is simple. Take a look at our Trips and find the one that’s righ…" at bounding box center [1305, 359] width 465 height 26
click at [1211, 285] on icon "Insert/edit link" at bounding box center [1210, 283] width 9 height 9
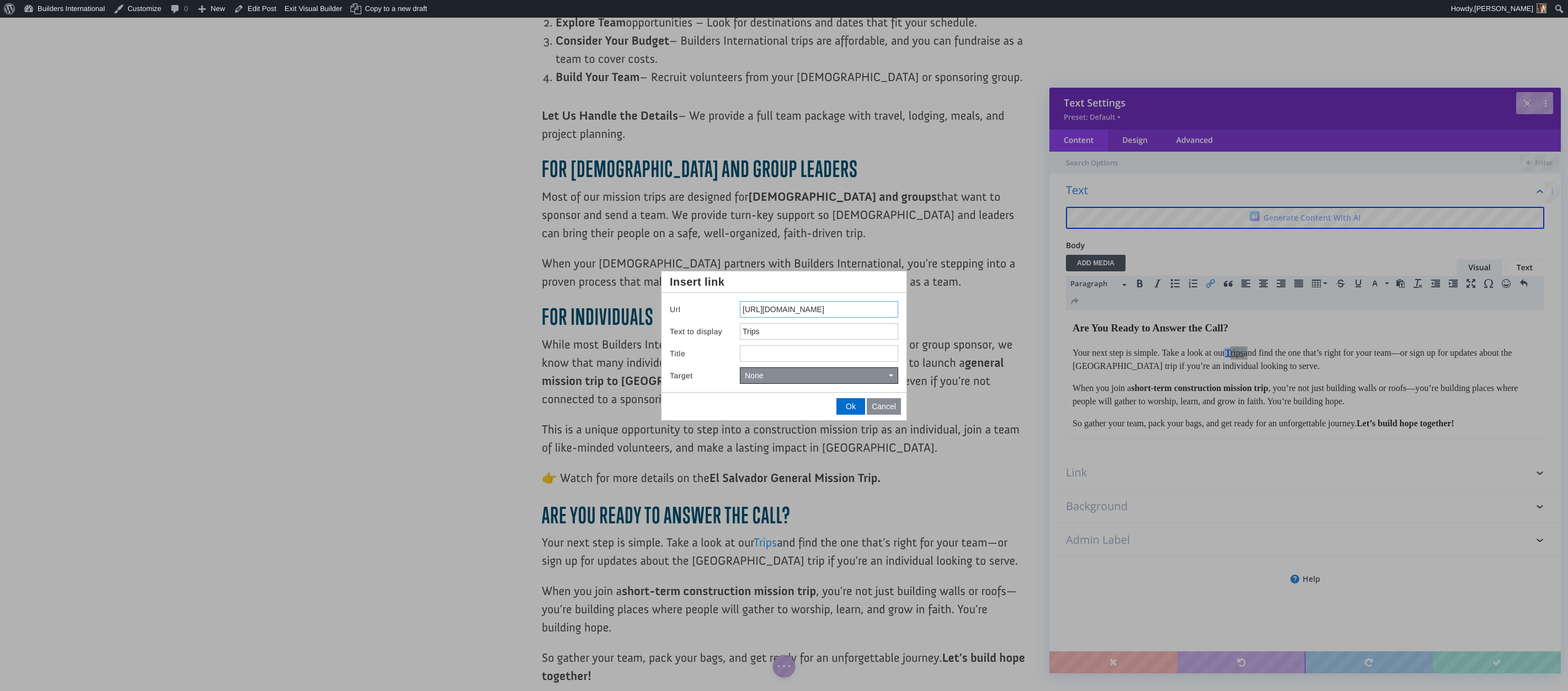
drag, startPoint x: 875, startPoint y: 310, endPoint x: 764, endPoint y: 290, distance: 112.8
click at [764, 290] on div "Insert link Url https://builders.gomethod.app/ Text to display Trips Title Targ…" at bounding box center [784, 346] width 245 height 149
type input "https://buildersintl.org/team-leader/"
click at [846, 410] on span "Ok" at bounding box center [851, 406] width 10 height 9
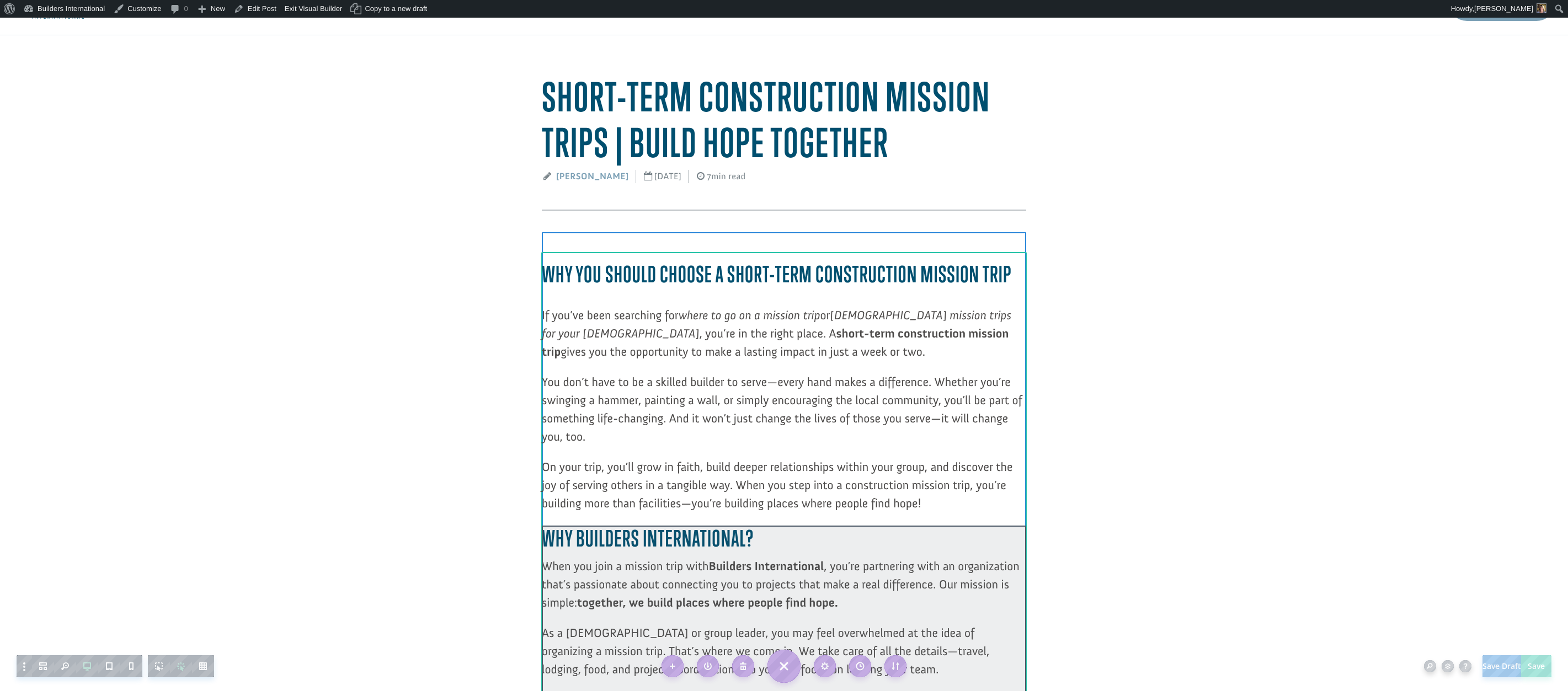
scroll to position [53, 0]
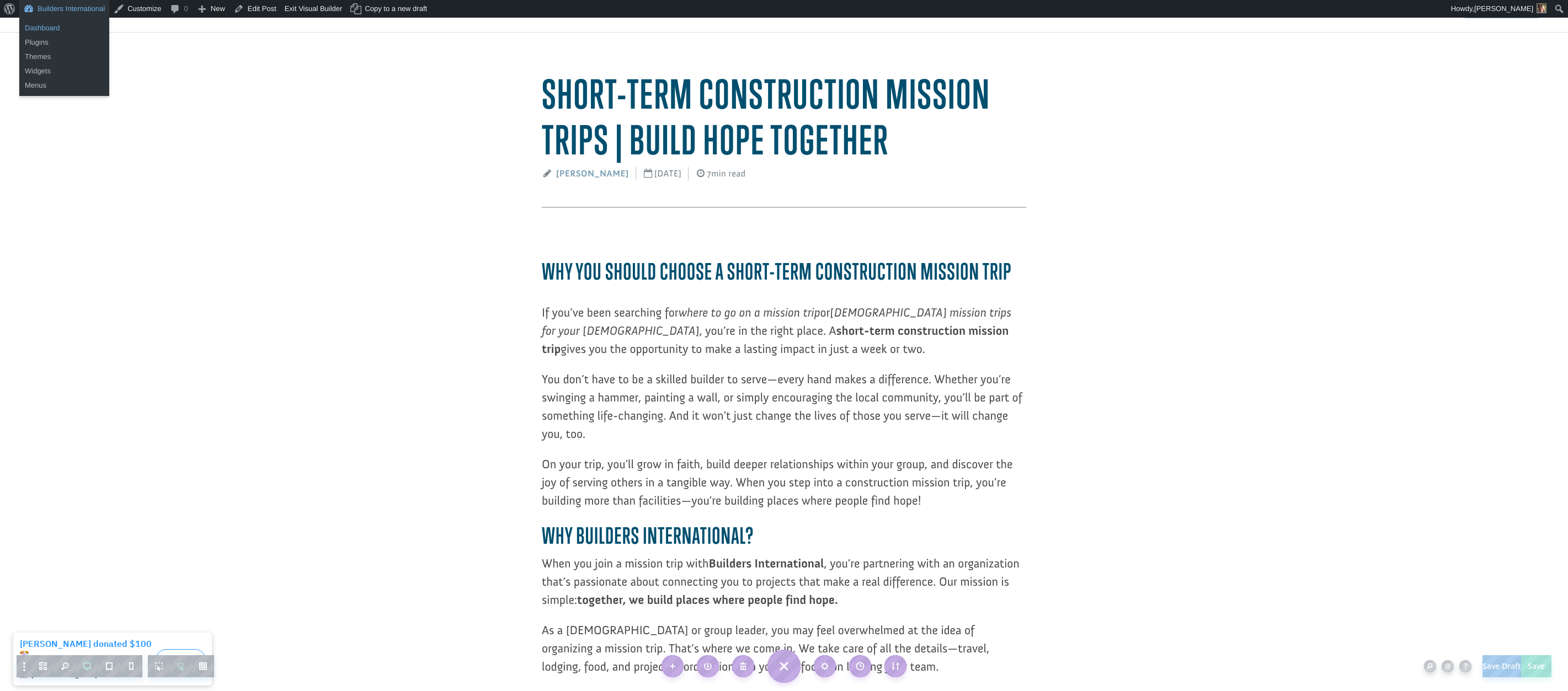
click at [68, 25] on link "Dashboard" at bounding box center [64, 28] width 90 height 14
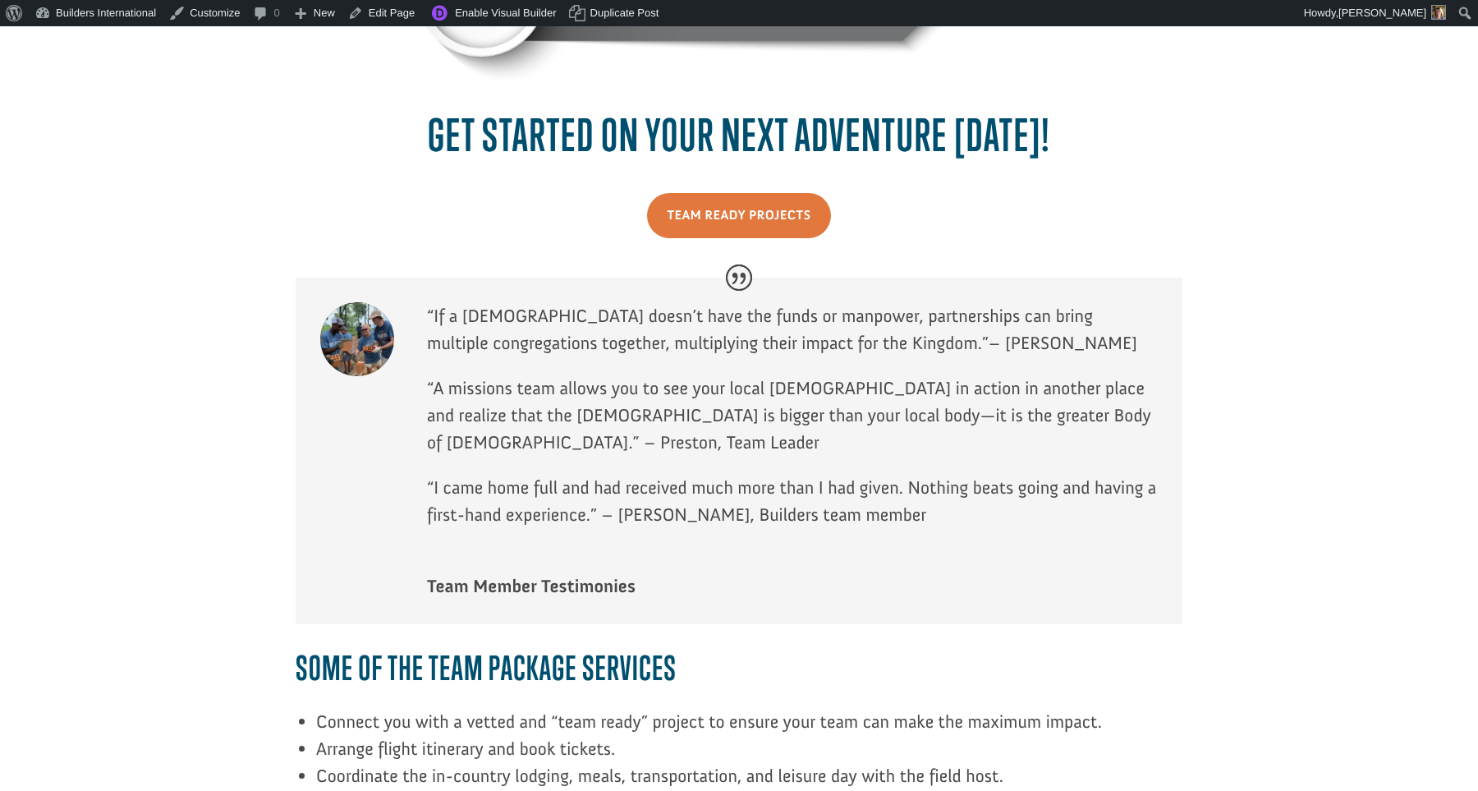
scroll to position [1306, 0]
click at [763, 200] on link "Team Ready Projects" at bounding box center [739, 214] width 185 height 45
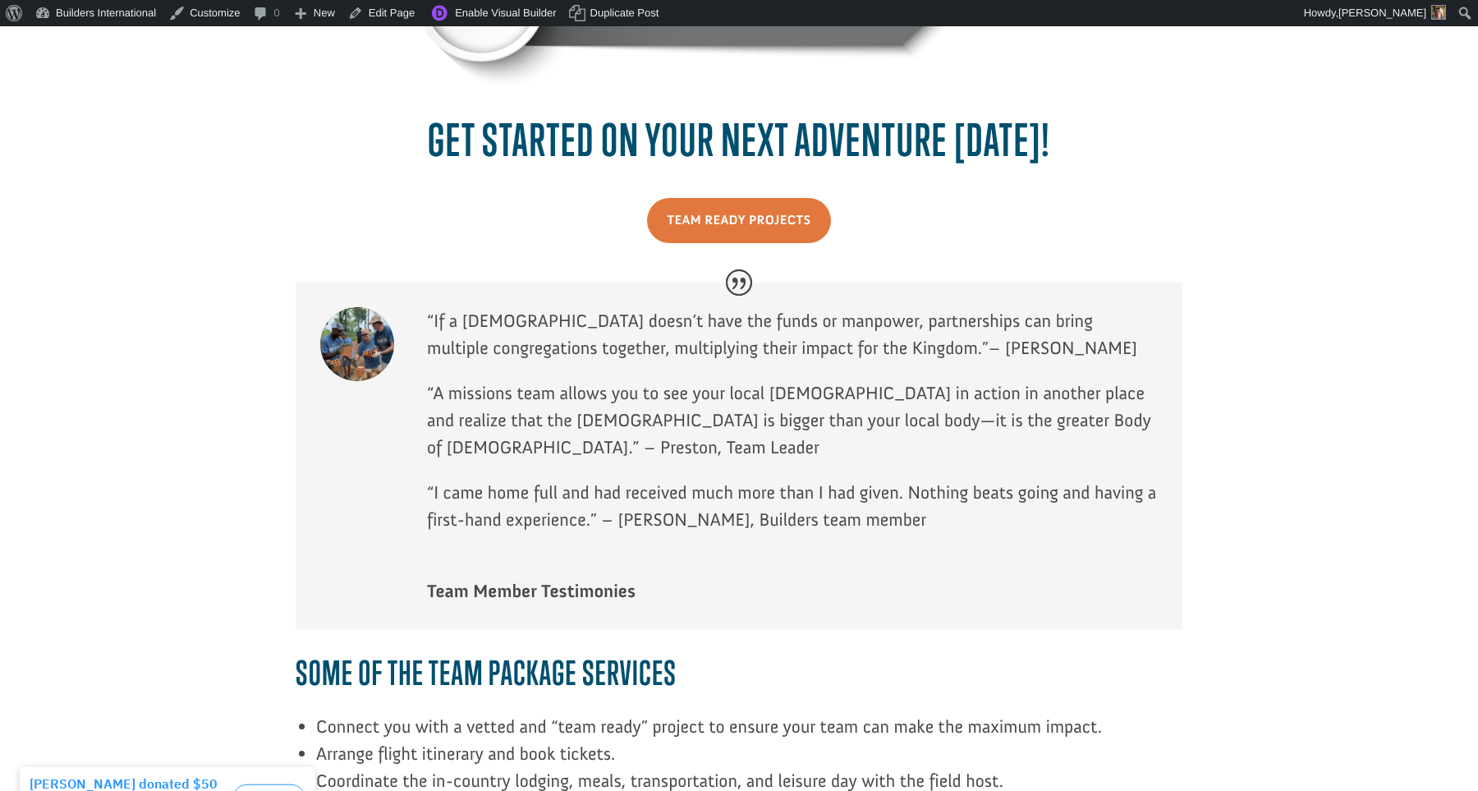
scroll to position [1320, 0]
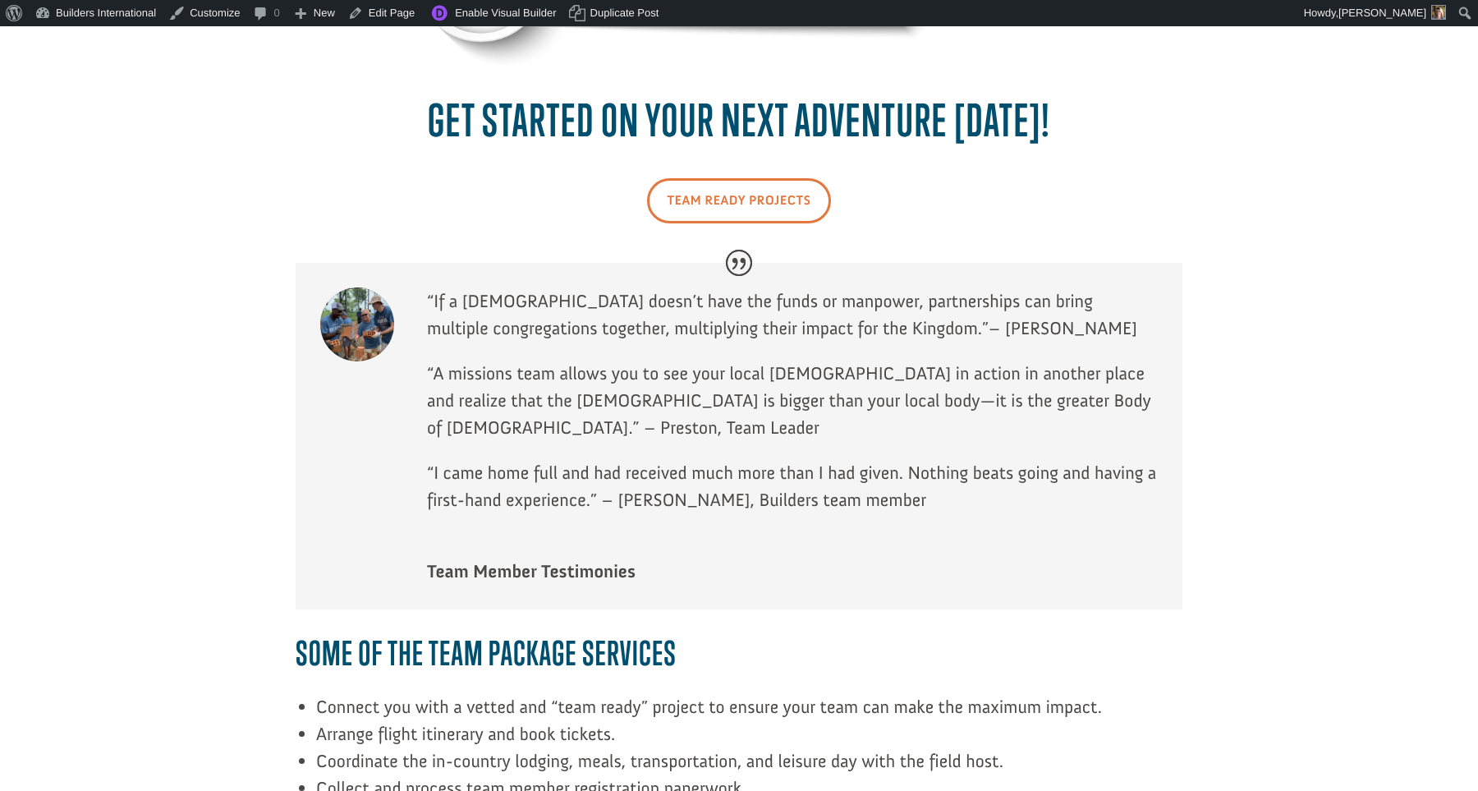
click at [770, 204] on link "Team Ready Projects" at bounding box center [739, 200] width 185 height 45
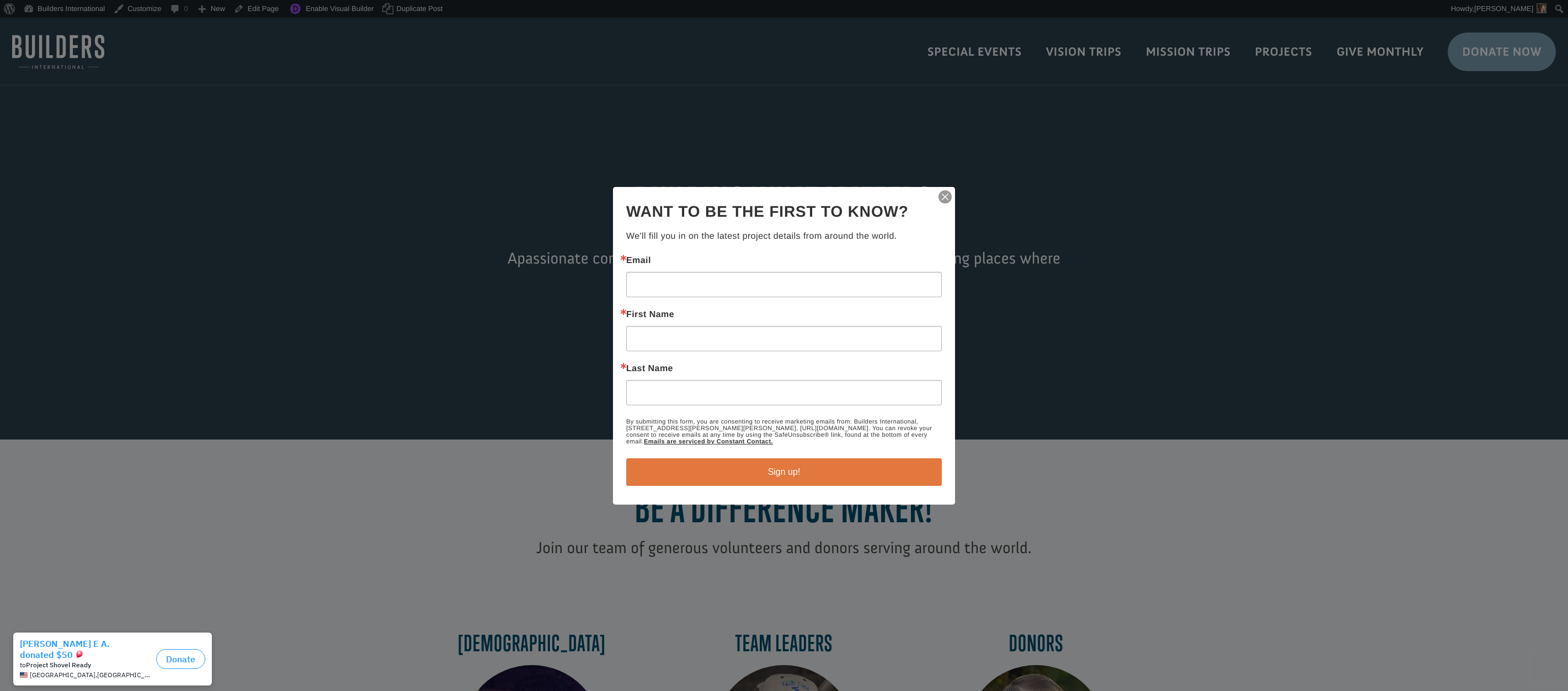
click at [941, 195] on img "button" at bounding box center [945, 197] width 15 height 15
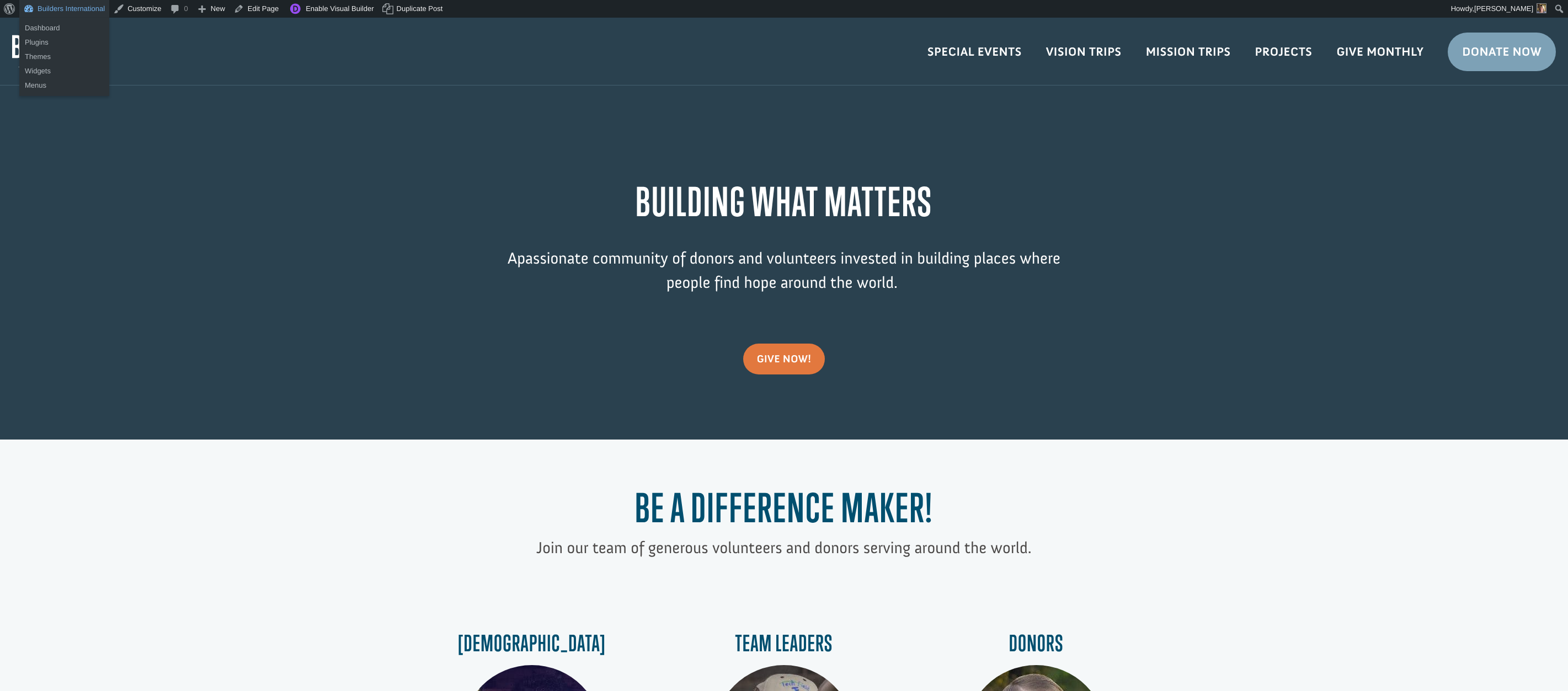
click at [85, 13] on link "Builders International" at bounding box center [64, 9] width 90 height 17
